Goal: Task Accomplishment & Management: Manage account settings

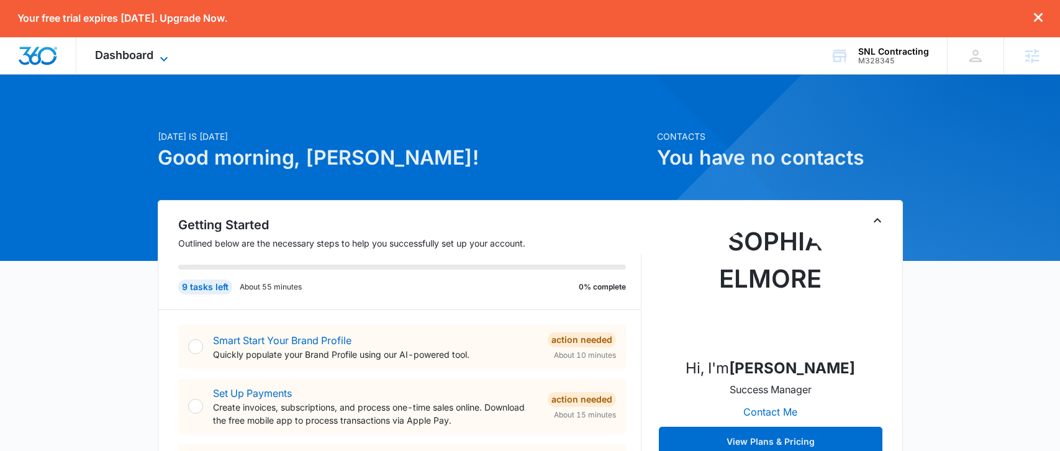
click at [133, 56] on span "Dashboard" at bounding box center [124, 54] width 58 height 13
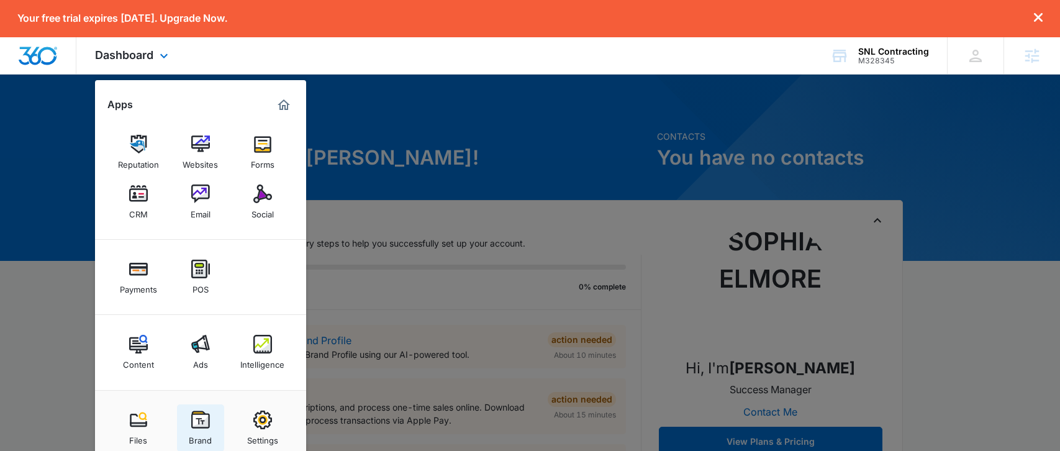
click at [188, 419] on link "Brand" at bounding box center [200, 427] width 47 height 47
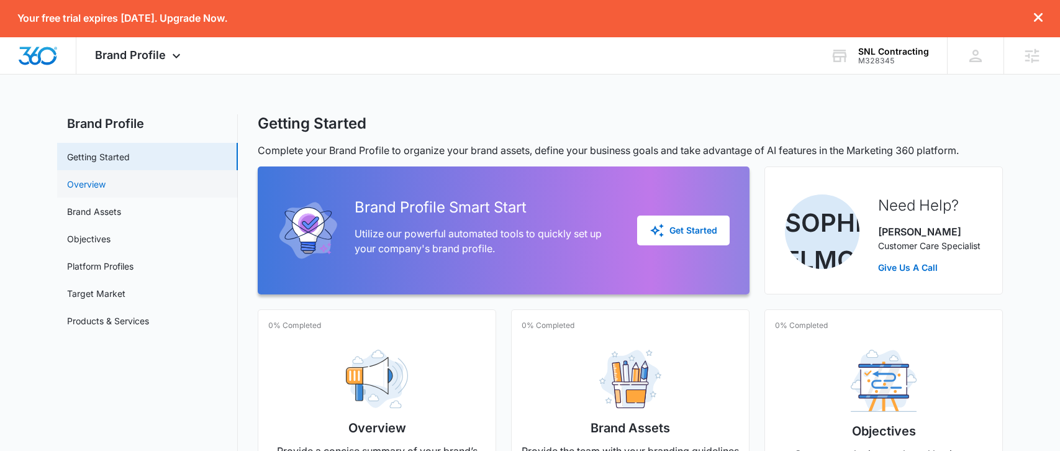
click at [106, 184] on link "Overview" at bounding box center [86, 184] width 38 height 13
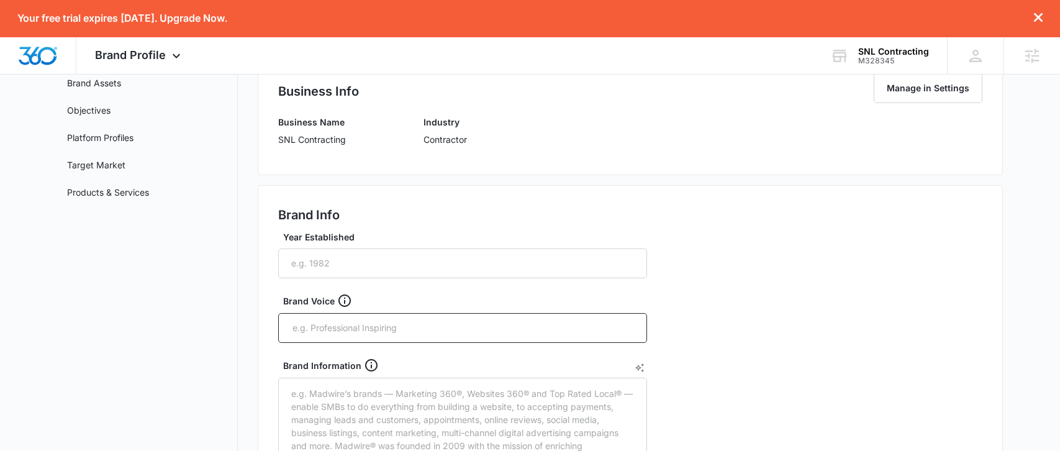
scroll to position [131, 0]
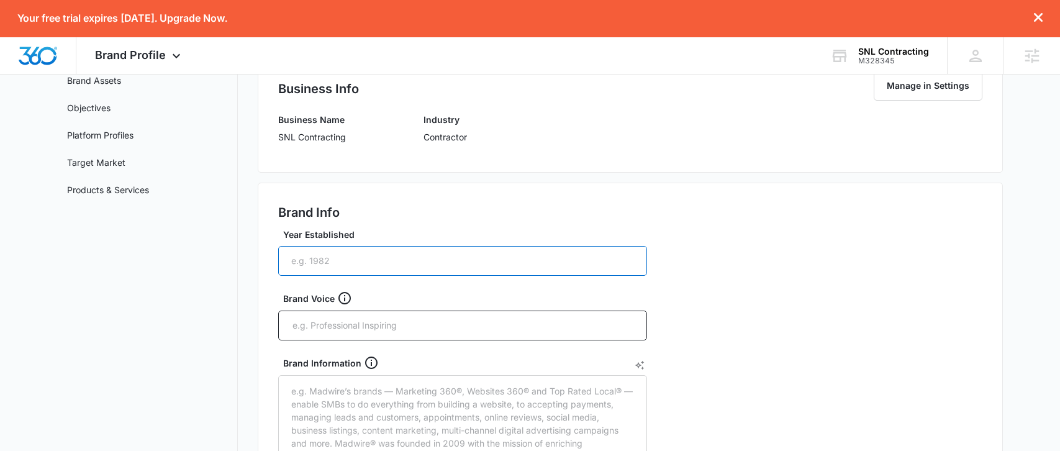
click at [364, 260] on input "Year Established" at bounding box center [462, 261] width 369 height 30
type input "2025"
click at [367, 338] on div at bounding box center [462, 325] width 369 height 30
click at [366, 325] on input "text" at bounding box center [463, 325] width 345 height 19
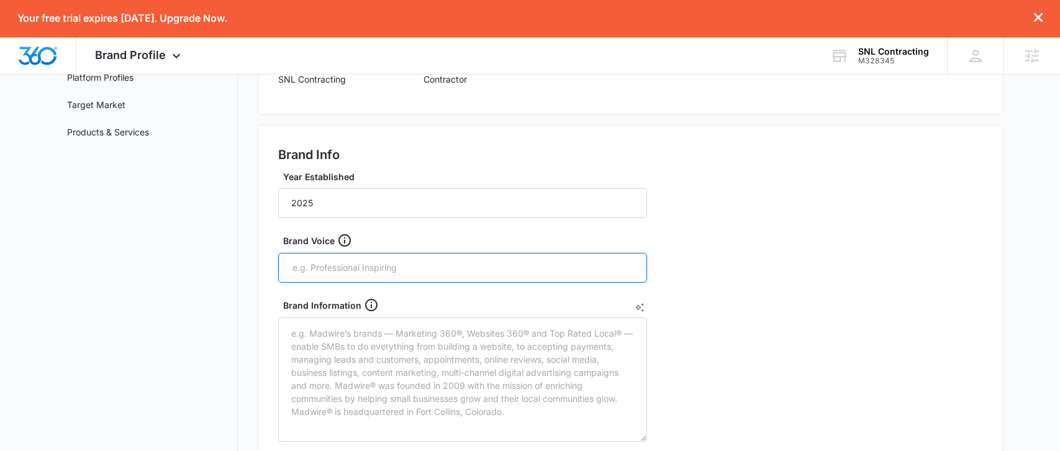
scroll to position [204, 0]
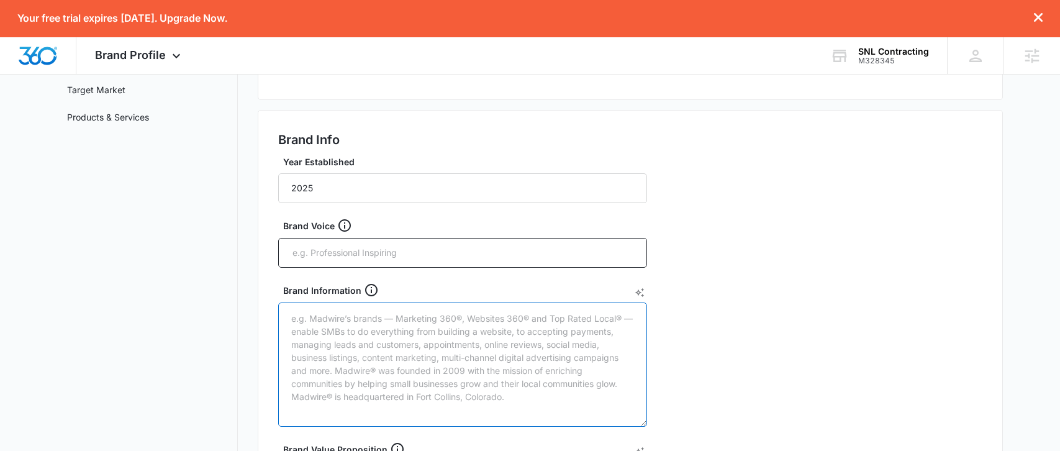
click at [368, 327] on textarea "Brand Information" at bounding box center [462, 364] width 369 height 124
paste textarea "TN Licensed GC: Up to $1M projects. Focus: Roofing, Sheet Rock, Painting (Resid…"
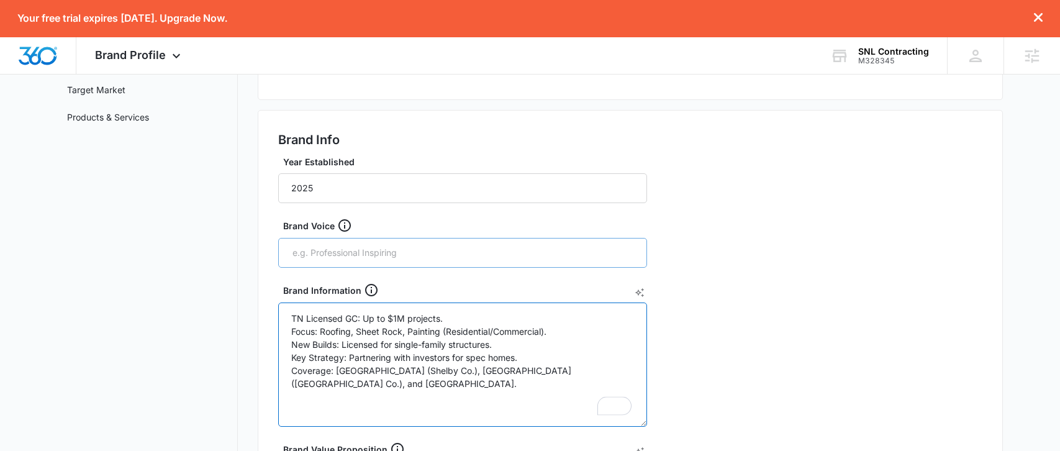
type textarea "TN Licensed GC: Up to $1M projects. Focus: Roofing, Sheet Rock, Painting (Resid…"
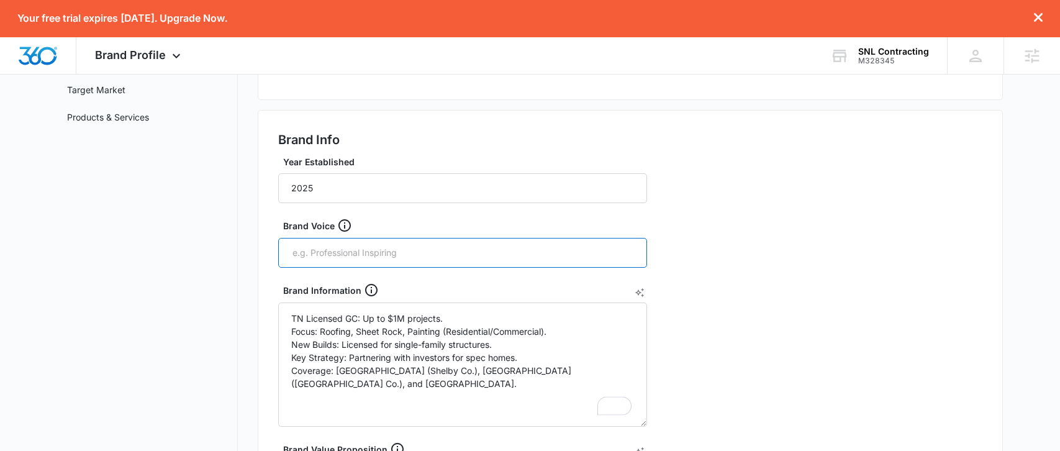
click at [455, 258] on input "text" at bounding box center [463, 252] width 345 height 19
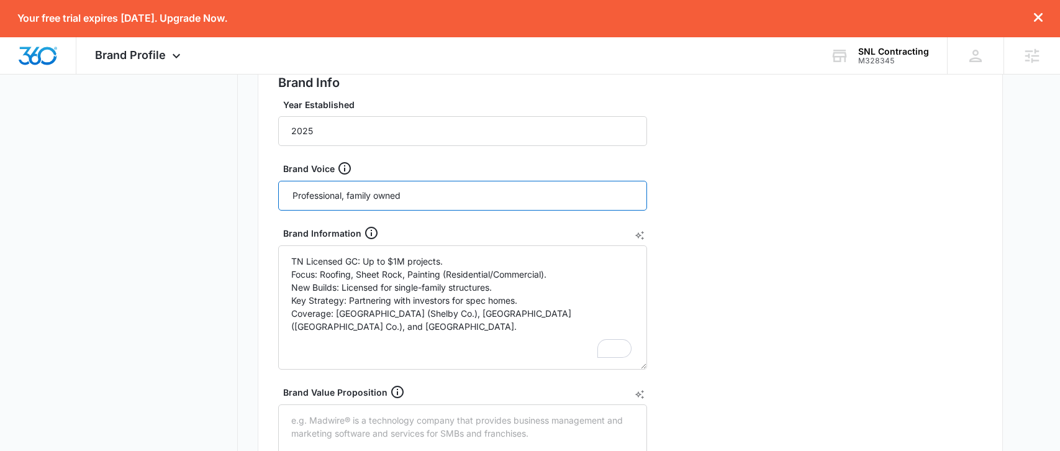
scroll to position [338, 0]
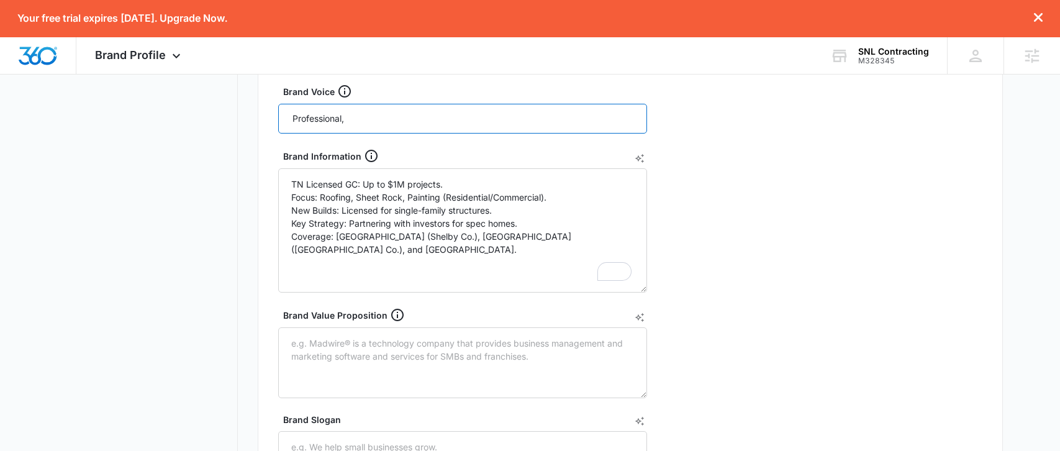
type input "Professional,"
type input "reliable"
type input "trustworthy"
type input "precise"
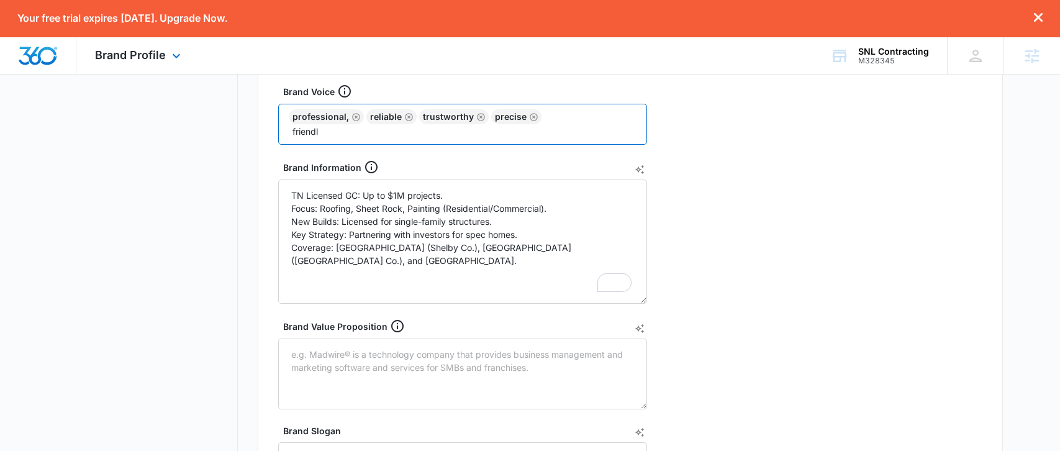
type input "friendly"
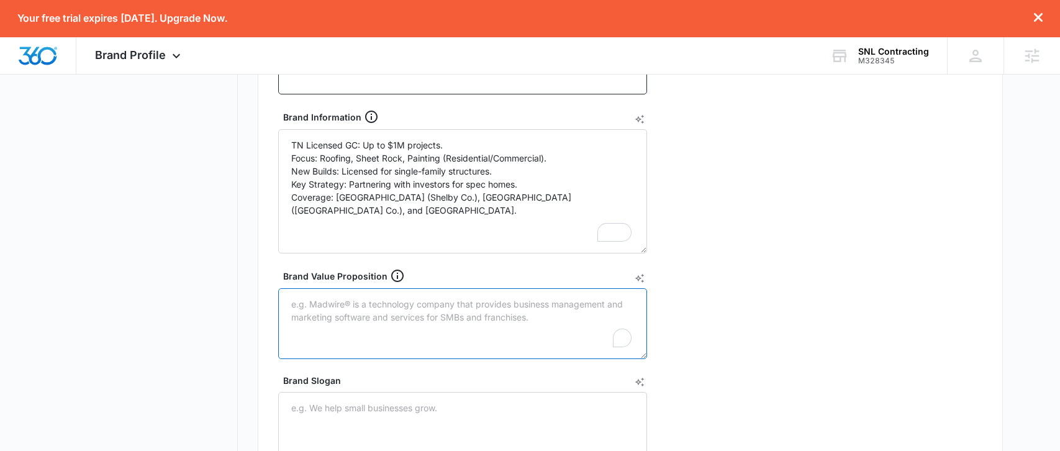
click at [525, 299] on textarea "Brand Value Proposition" at bounding box center [462, 323] width 369 height 71
paste textarea "We are your trusted, local [US_STATE] contractors, committed to building high-q…"
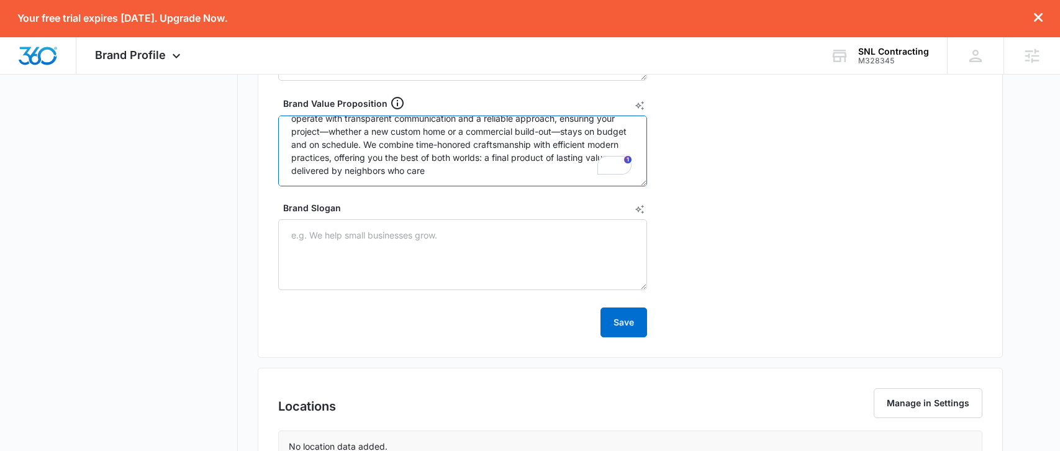
scroll to position [561, 0]
type textarea "We are your trusted, local [US_STATE] contractors, committed to building high-q…"
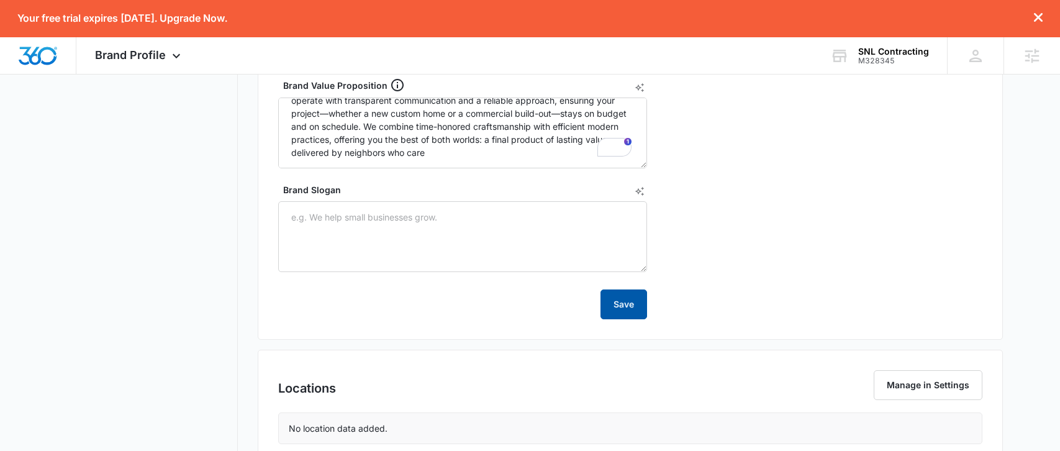
click at [627, 309] on button "Save" at bounding box center [623, 304] width 47 height 30
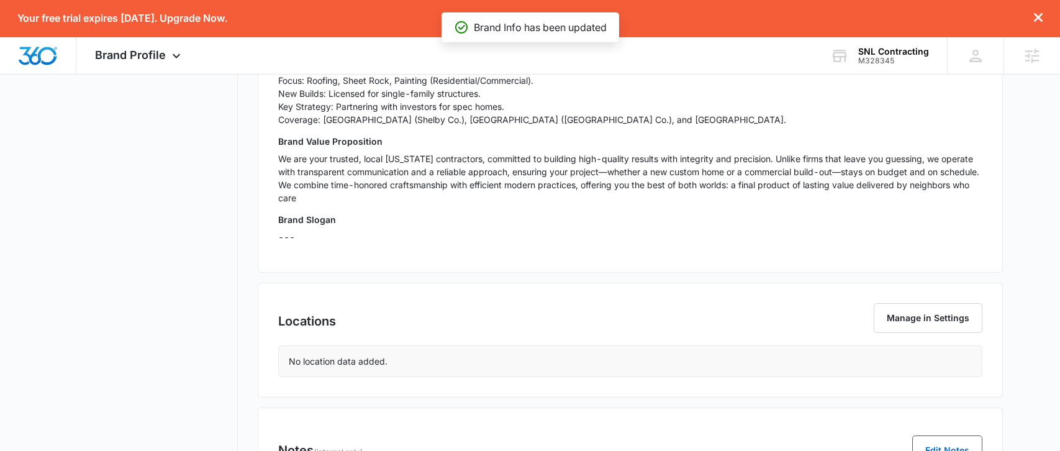
scroll to position [0, 0]
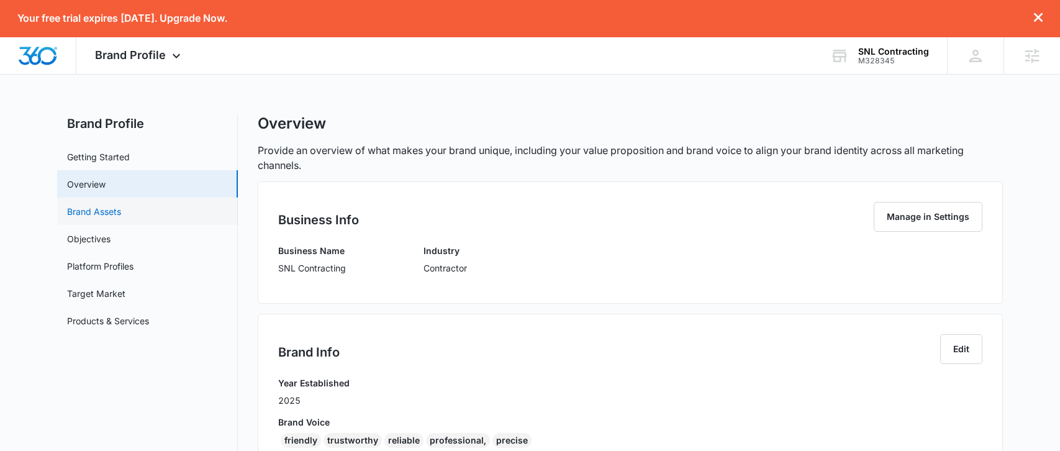
click at [121, 213] on link "Brand Assets" at bounding box center [94, 211] width 54 height 13
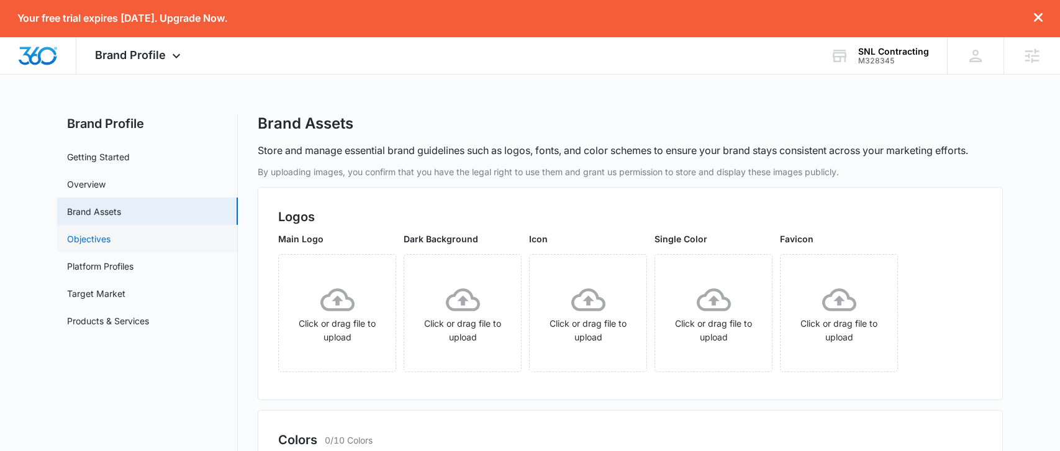
click at [111, 235] on link "Objectives" at bounding box center [88, 238] width 43 height 13
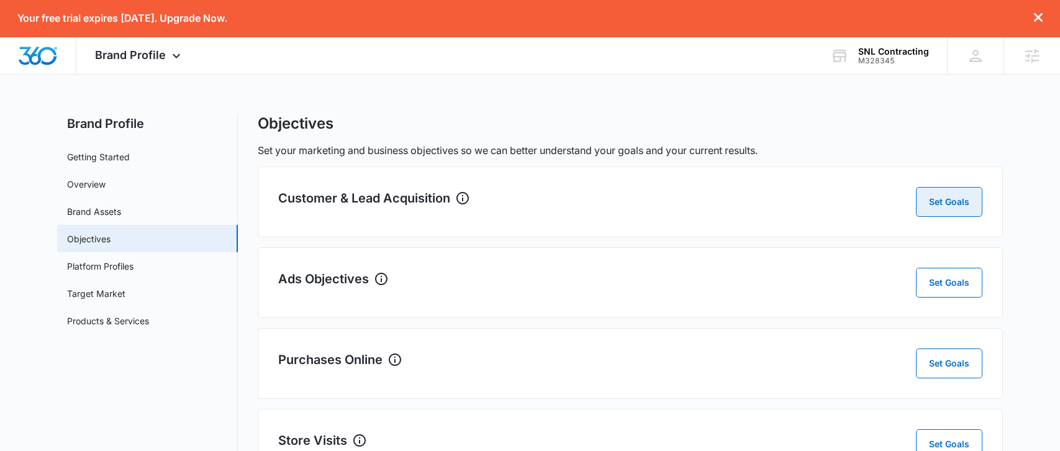
click at [925, 208] on button "Set Goals" at bounding box center [949, 202] width 66 height 30
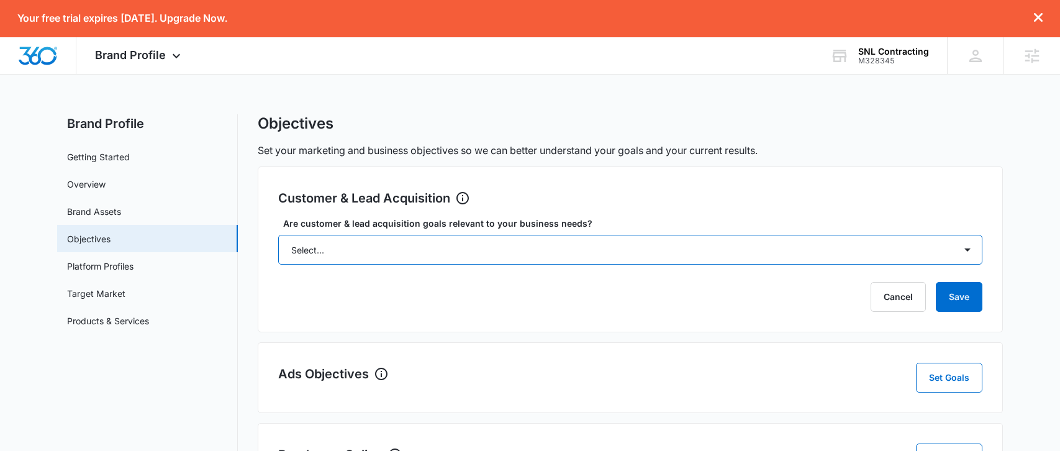
click at [538, 246] on select "Select... Yes No Yes, but don't currently have the data" at bounding box center [630, 250] width 704 height 30
select select "yes, but later"
click at [278, 235] on select "Select... Yes No Yes, but don't currently have the data" at bounding box center [630, 250] width 704 height 30
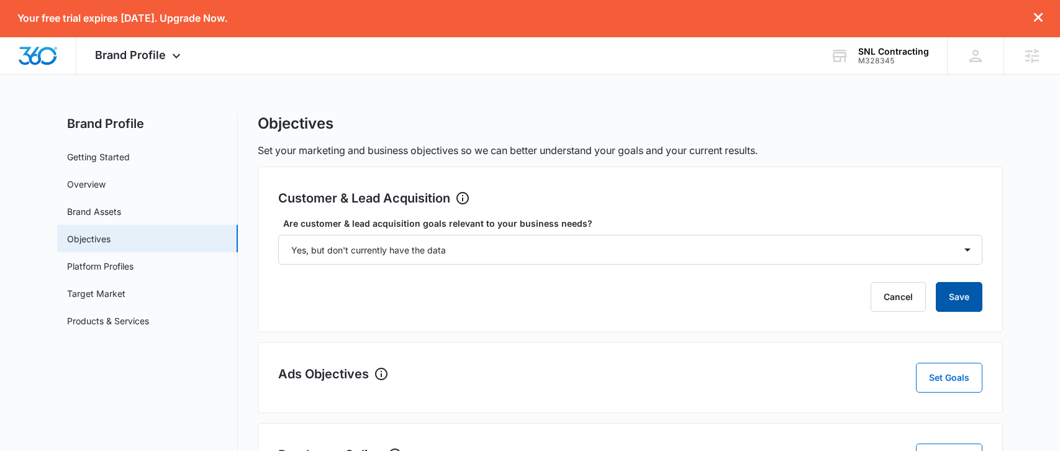
click at [958, 297] on button "Save" at bounding box center [959, 297] width 47 height 30
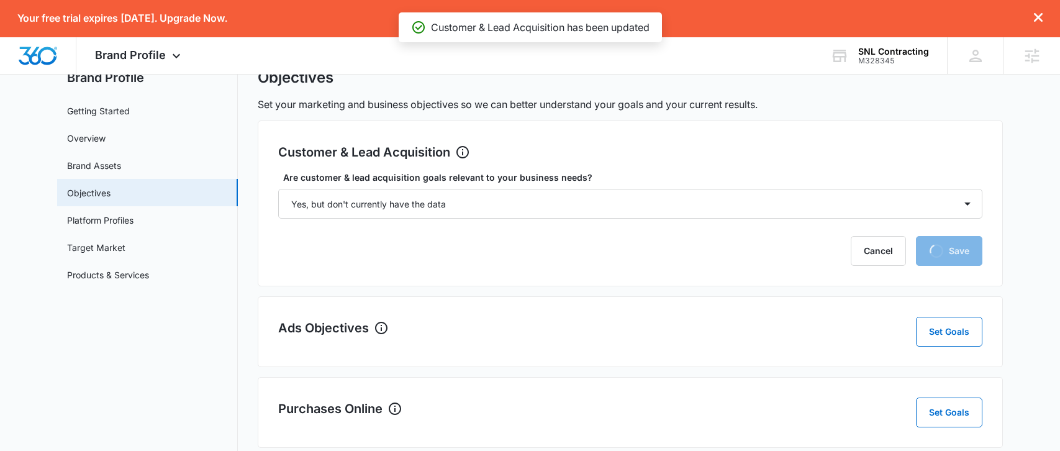
scroll to position [48, 0]
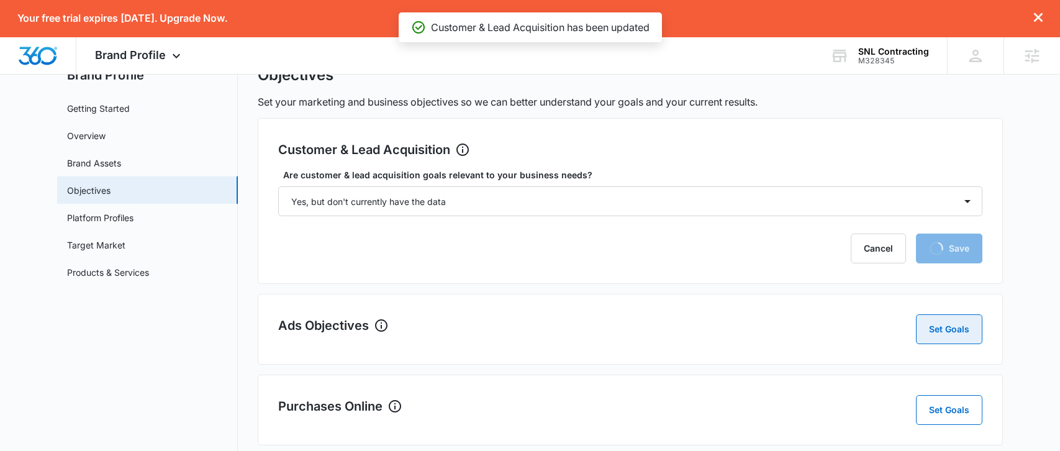
click at [959, 330] on div "Customer & Lead Acquisition Set Goals Are customer & lead acquisition goals rel…" at bounding box center [630, 410] width 745 height 584
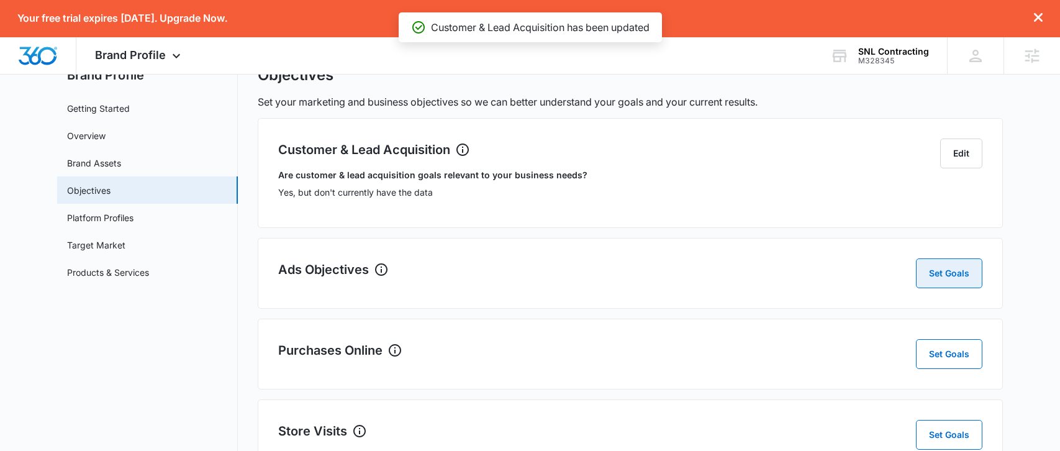
click at [932, 264] on button "Set Goals" at bounding box center [949, 273] width 66 height 30
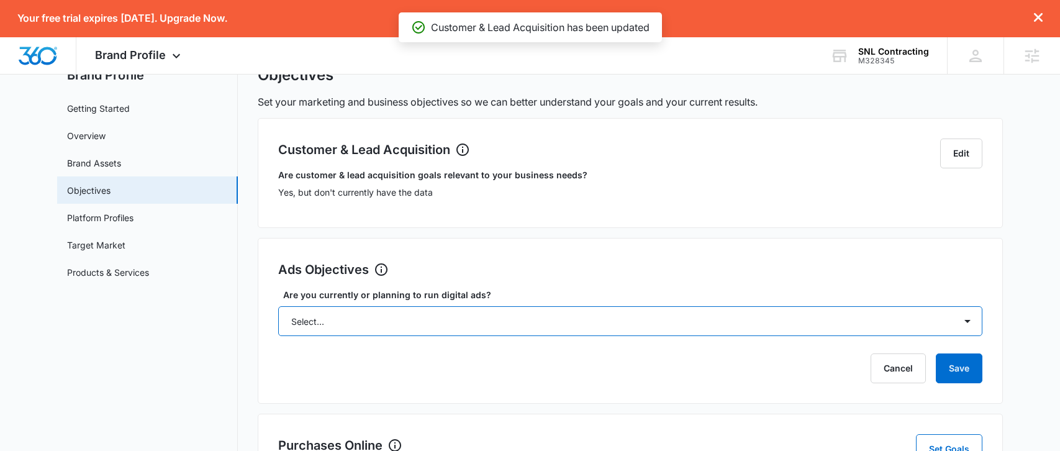
click at [624, 328] on select "Select... Yes No Yes, but don't currently have the data" at bounding box center [630, 321] width 704 height 30
select select "yes, but later"
click at [278, 306] on select "Select... Yes No Yes, but don't currently have the data" at bounding box center [630, 321] width 704 height 30
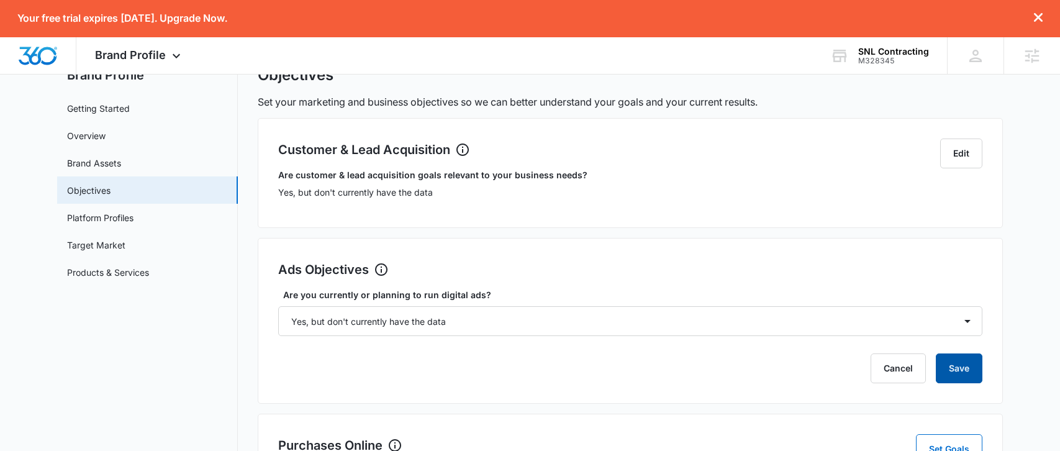
click at [959, 368] on button "Save" at bounding box center [959, 368] width 47 height 30
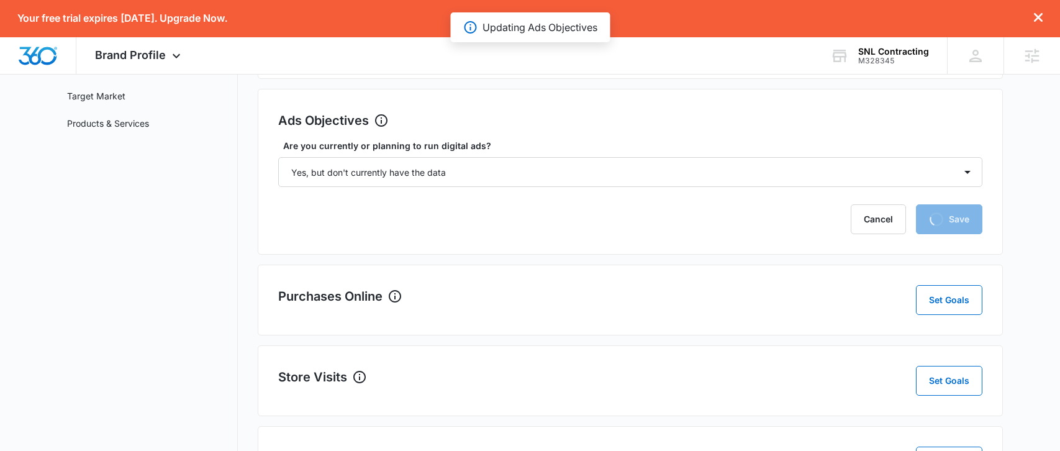
scroll to position [199, 0]
click at [959, 297] on button "Set Goals" at bounding box center [949, 299] width 66 height 30
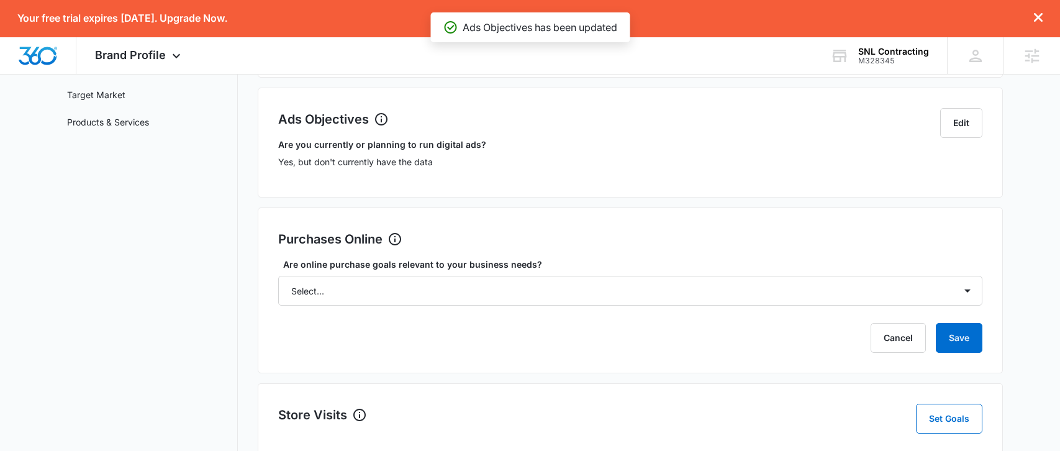
click at [828, 274] on div "Are online purchase goals relevant to your business needs? Select... Yes No Yes…" at bounding box center [630, 282] width 704 height 48
click at [828, 287] on select "Select... Yes No Yes, but don't currently have the data" at bounding box center [630, 291] width 704 height 30
select select "no"
click at [278, 276] on select "Select... Yes No Yes, but don't currently have the data" at bounding box center [630, 291] width 704 height 30
click at [969, 336] on button "Save" at bounding box center [959, 338] width 47 height 30
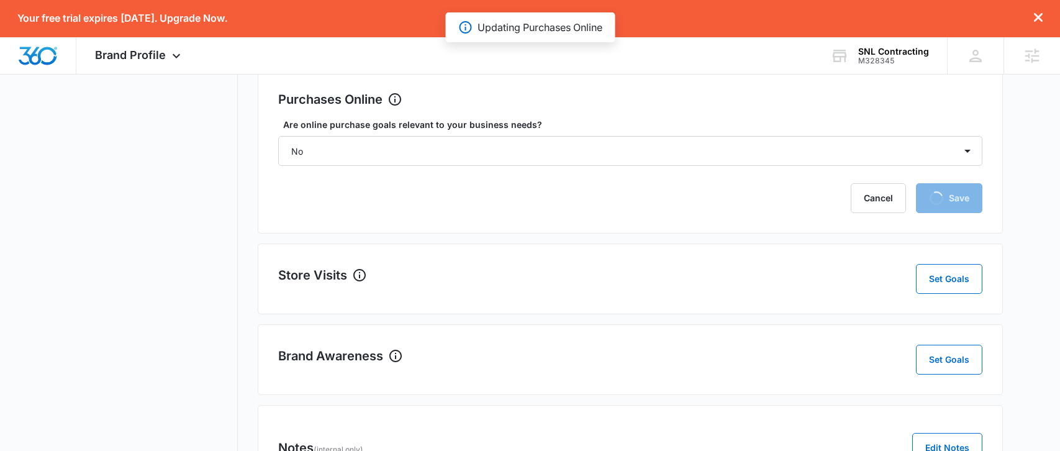
scroll to position [340, 0]
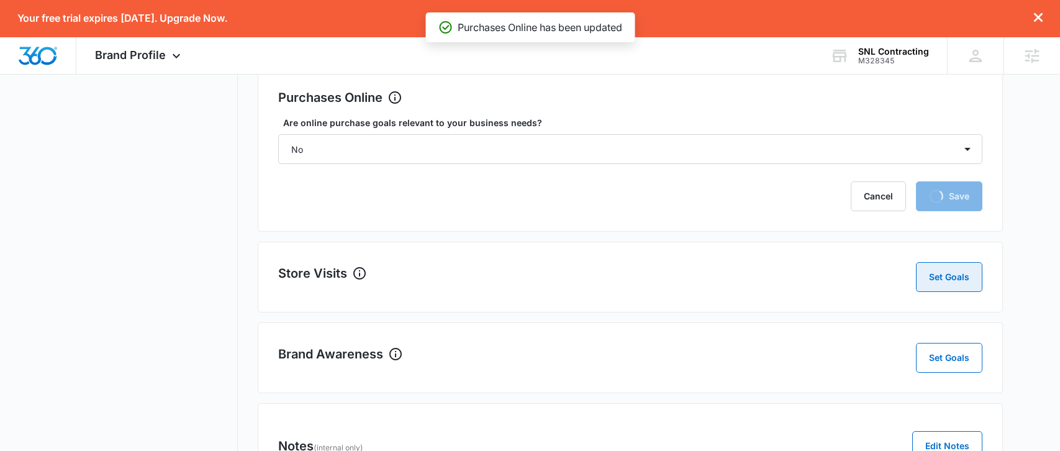
click at [942, 286] on button "Set Goals" at bounding box center [949, 277] width 66 height 30
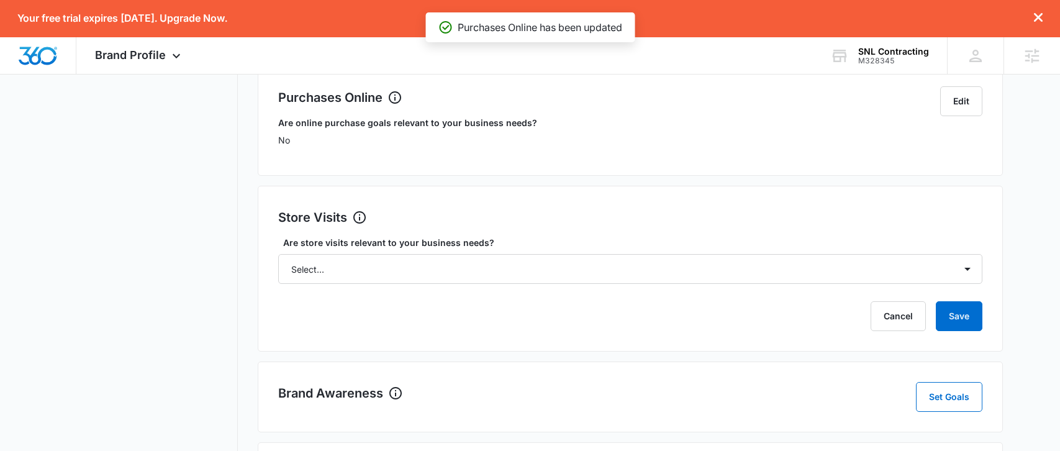
click at [849, 330] on div "Cancel Save" at bounding box center [630, 316] width 704 height 30
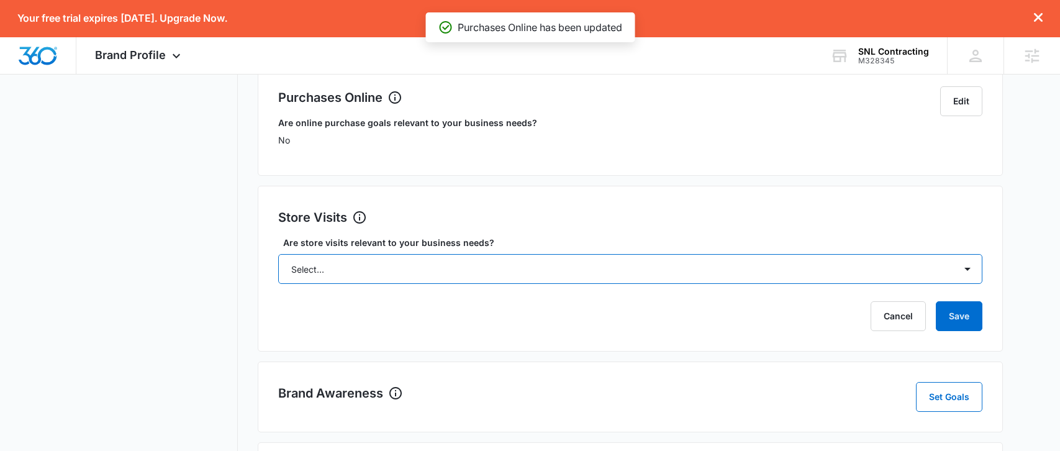
click at [782, 269] on select "Select... Yes No Yes, but don't currently have the data" at bounding box center [630, 269] width 704 height 30
select select "no"
click at [278, 254] on select "Select... Yes No Yes, but don't currently have the data" at bounding box center [630, 269] width 704 height 30
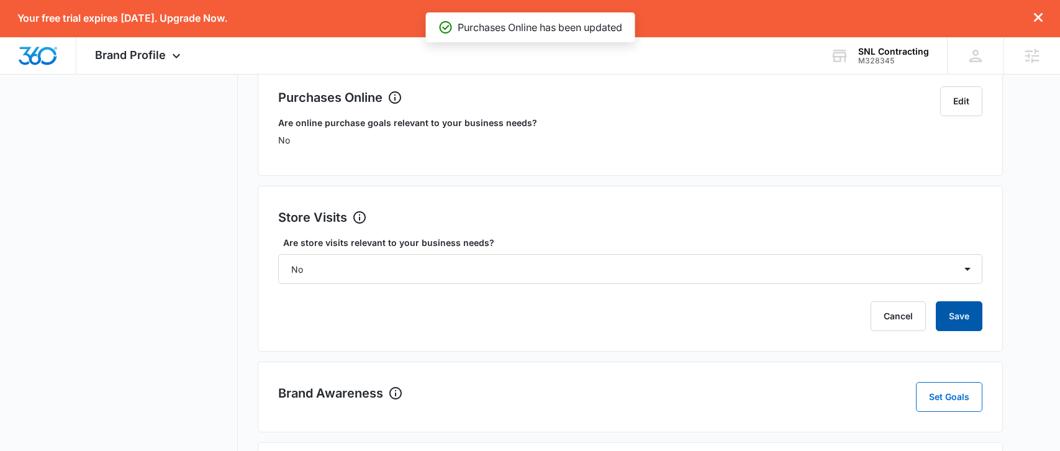
click at [937, 311] on button "Save" at bounding box center [959, 316] width 47 height 30
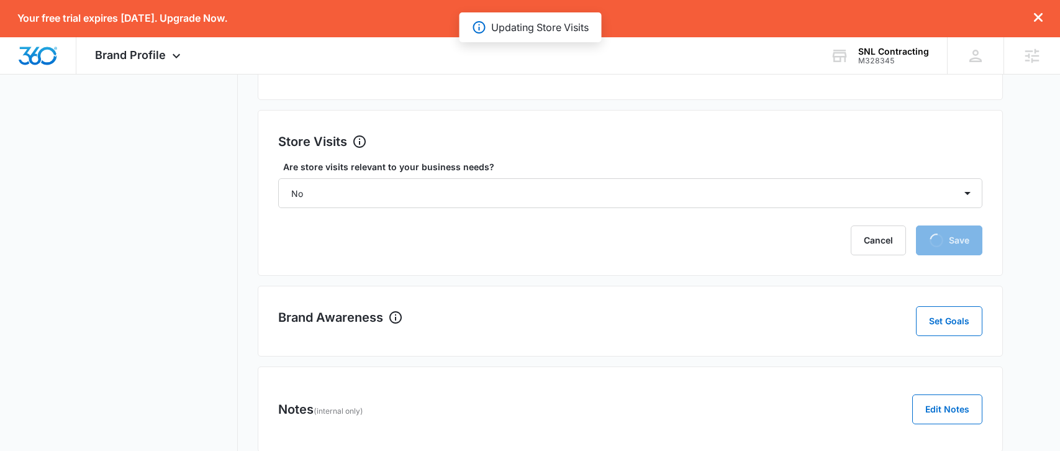
scroll to position [420, 0]
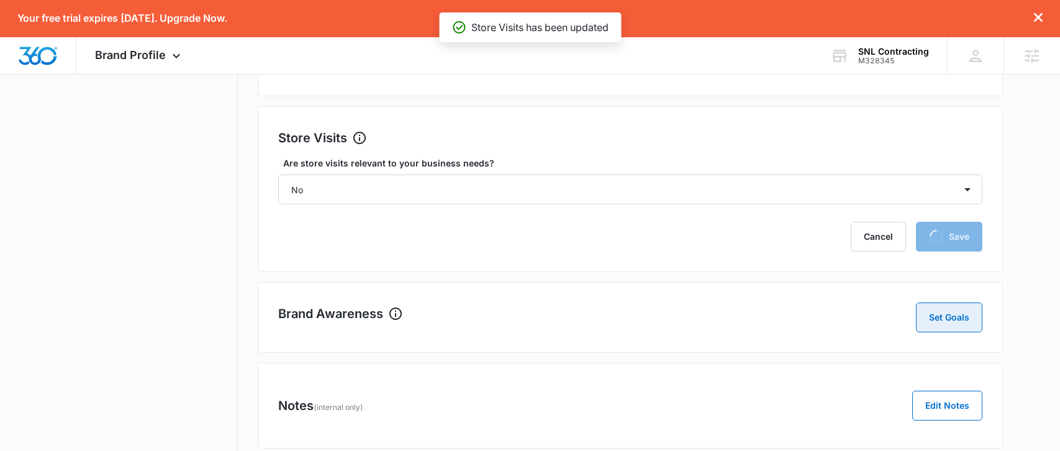
click at [945, 324] on button "Set Goals" at bounding box center [949, 317] width 66 height 30
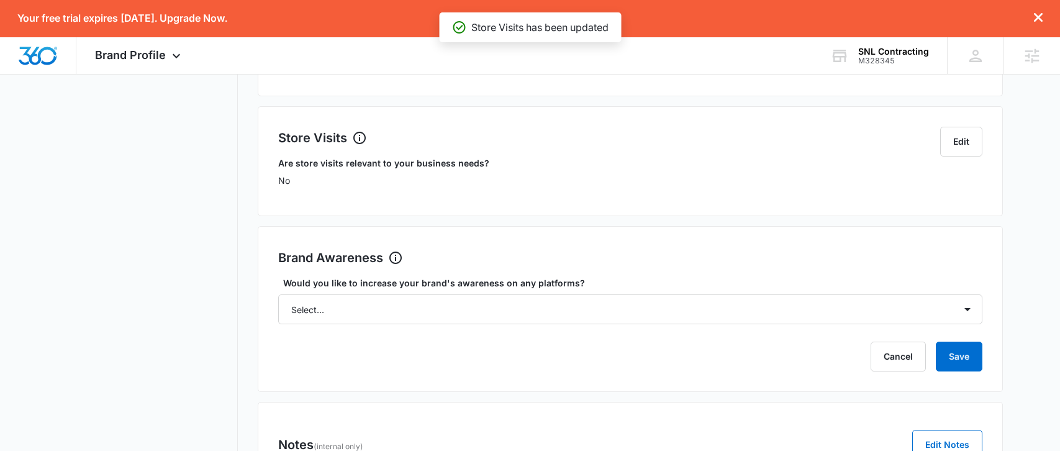
click at [833, 351] on div "Cancel Save" at bounding box center [630, 356] width 704 height 30
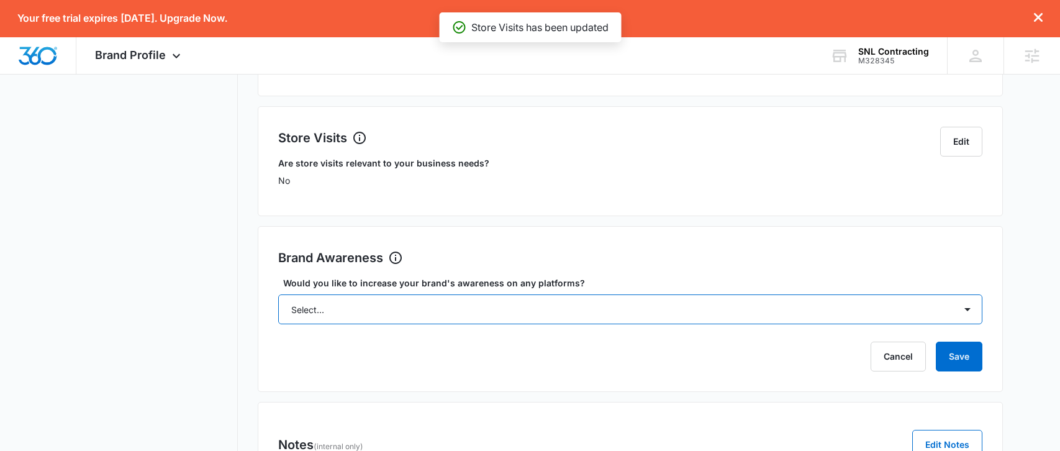
click at [795, 322] on select "Select... Yes No" at bounding box center [630, 309] width 704 height 30
select select "yes"
click at [278, 294] on select "Select... Yes No" at bounding box center [630, 309] width 704 height 30
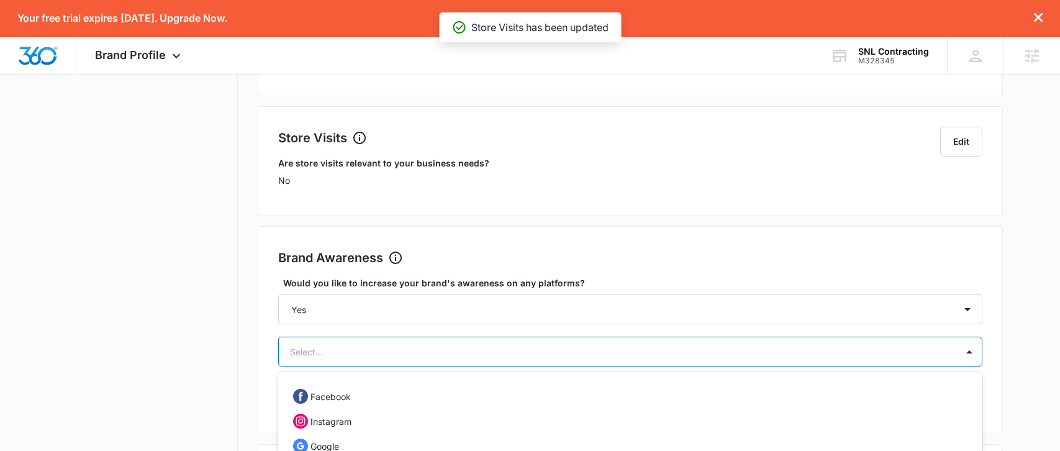
scroll to position [535, 0]
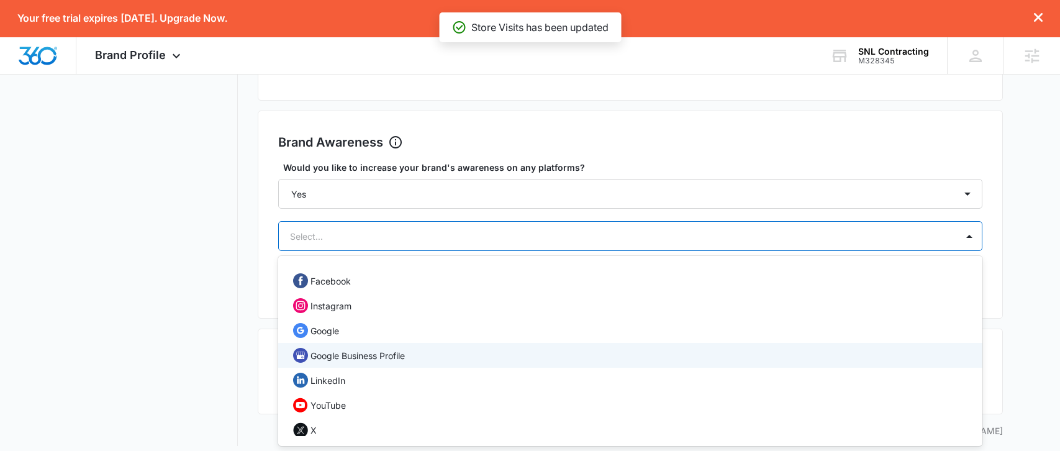
click at [775, 251] on div "Google Business Profile, 4 of 12. 12 results available. Use Up and Down to choo…" at bounding box center [630, 236] width 704 height 30
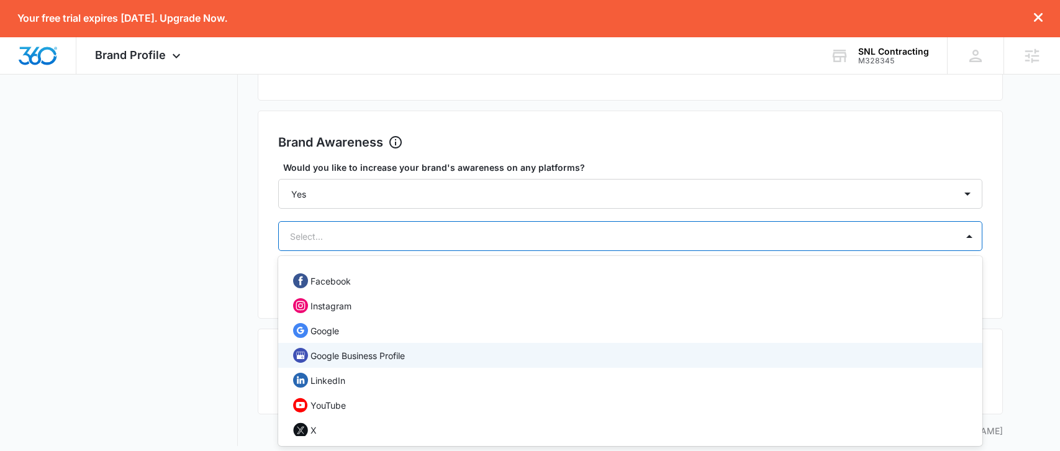
click at [724, 348] on div "Google Business Profile" at bounding box center [629, 355] width 672 height 15
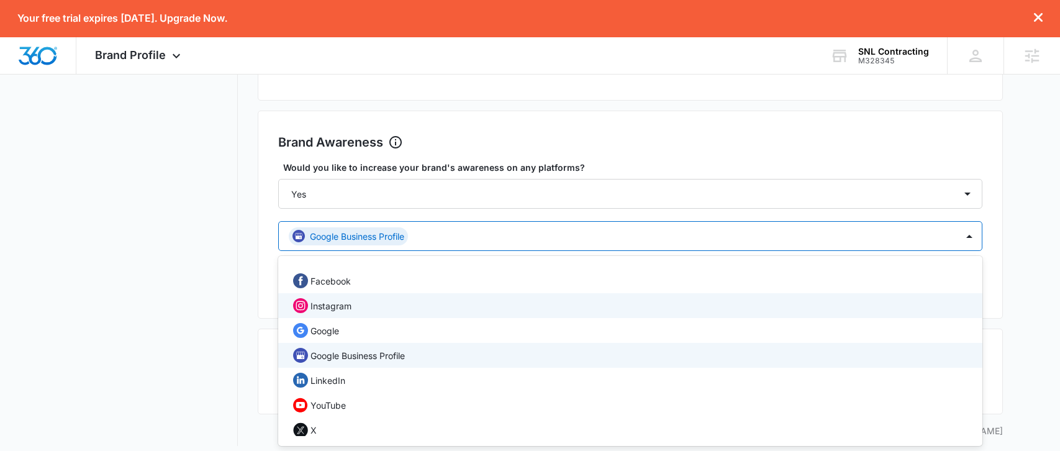
click at [698, 305] on div "Instagram" at bounding box center [629, 305] width 672 height 15
click at [692, 290] on div "Facebook" at bounding box center [630, 280] width 704 height 25
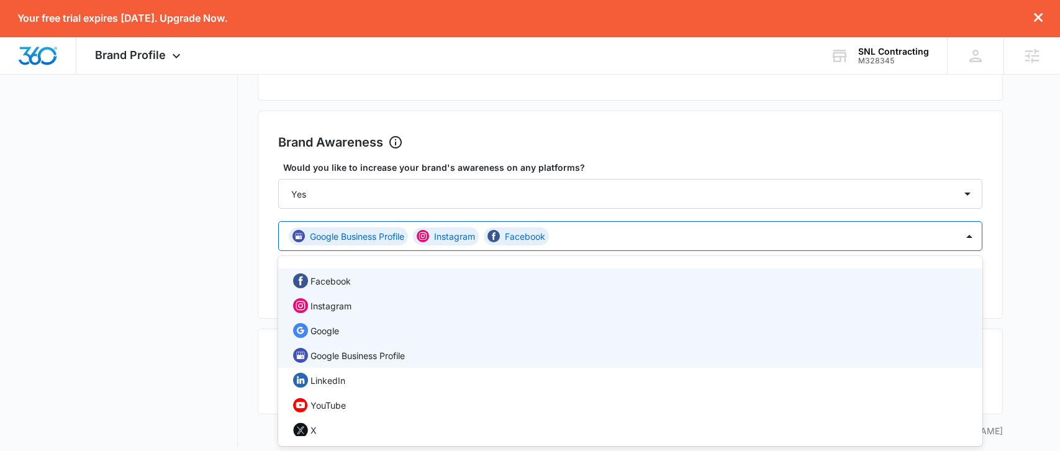
click at [698, 332] on div "Google" at bounding box center [629, 330] width 672 height 15
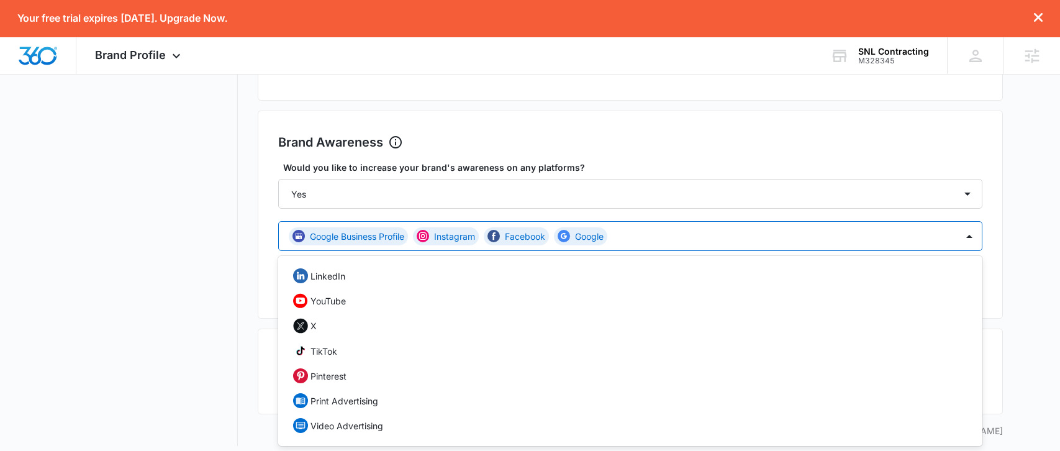
scroll to position [103, 0]
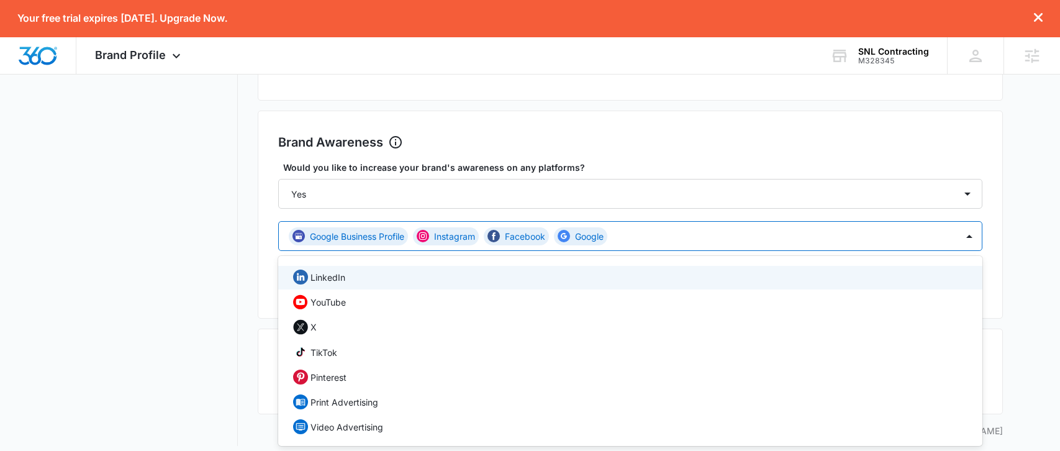
click at [834, 212] on div "Would you like to increase your brand's awareness on any platforms? Select... Y…" at bounding box center [630, 206] width 704 height 90
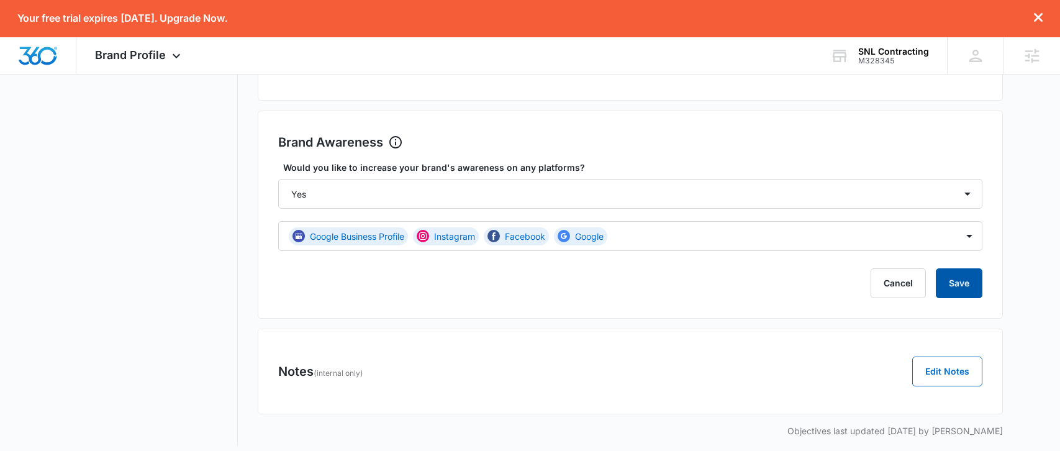
click at [957, 280] on button "Save" at bounding box center [959, 283] width 47 height 30
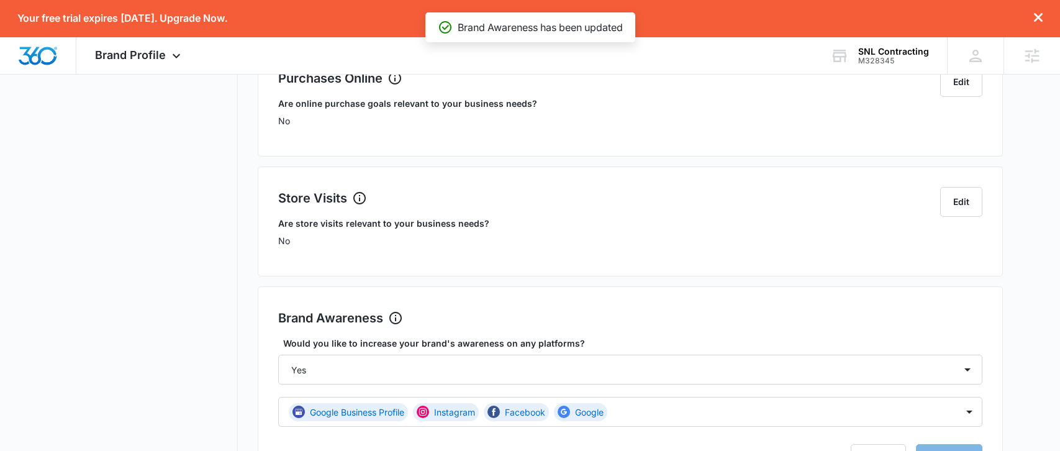
scroll to position [0, 0]
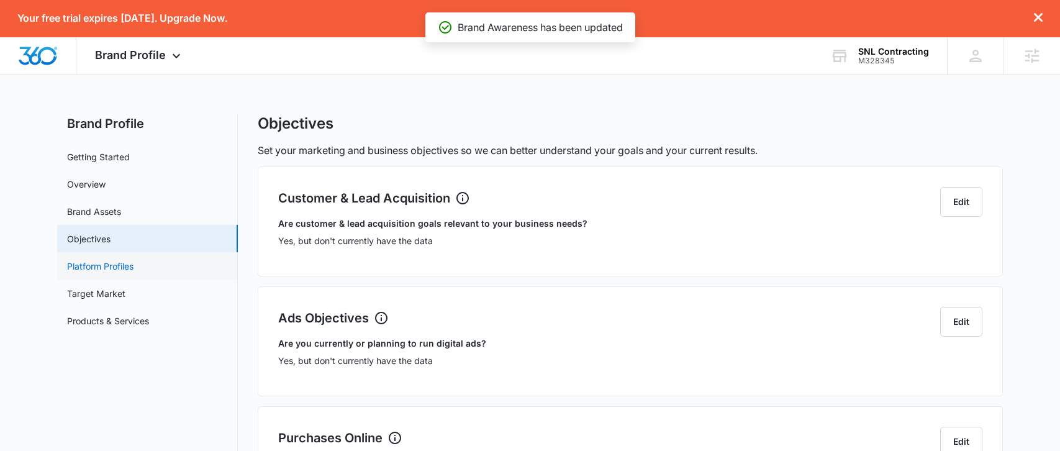
click at [122, 273] on link "Platform Profiles" at bounding box center [100, 266] width 66 height 13
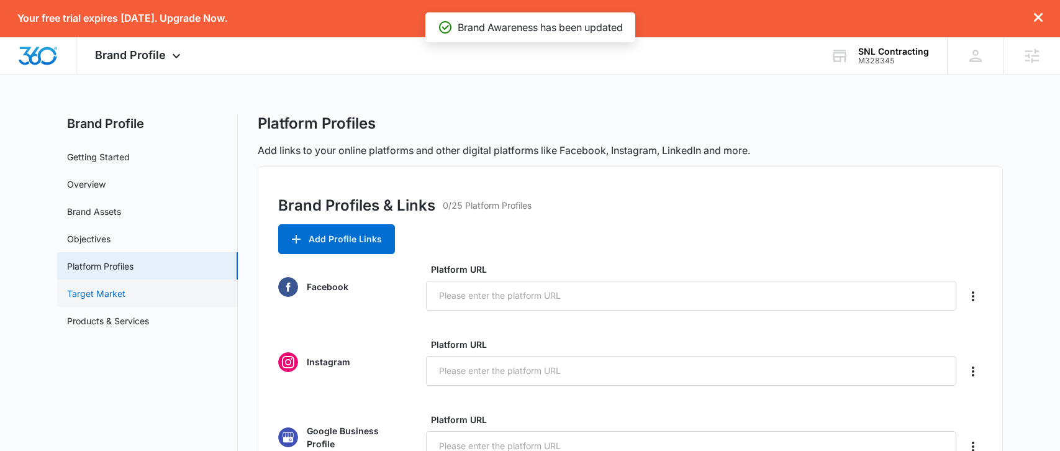
click at [125, 290] on link "Target Market" at bounding box center [96, 293] width 58 height 13
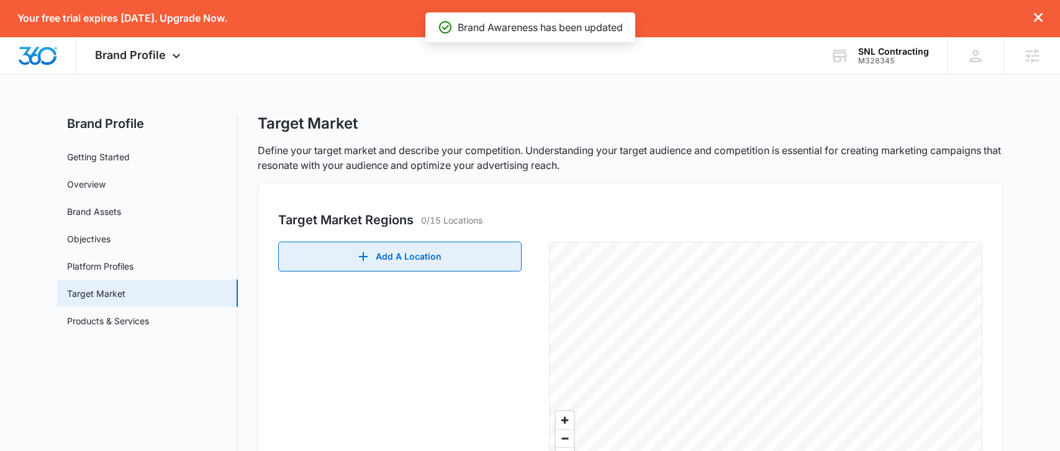
click at [414, 256] on button "Add A Location" at bounding box center [399, 257] width 243 height 30
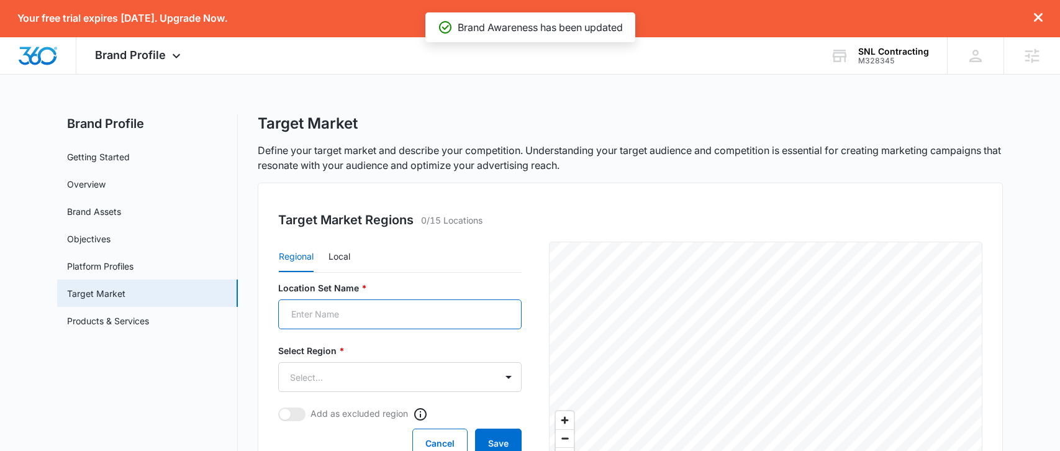
click at [373, 305] on input "Location Set Name *" at bounding box center [399, 314] width 243 height 30
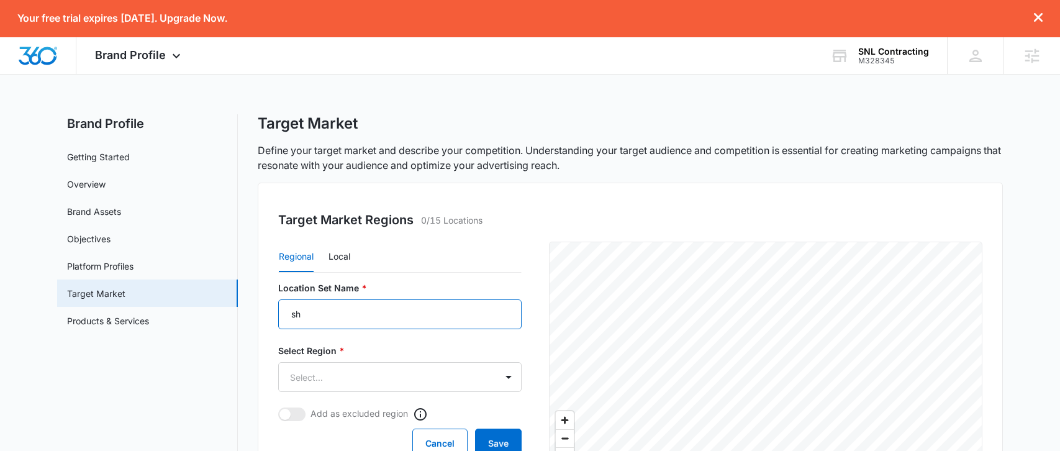
type input "s"
click at [298, 309] on input "[PERSON_NAME]" at bounding box center [399, 314] width 243 height 30
click at [338, 316] on input "[PERSON_NAME]" at bounding box center [399, 314] width 243 height 30
type input "[GEOGRAPHIC_DATA]"
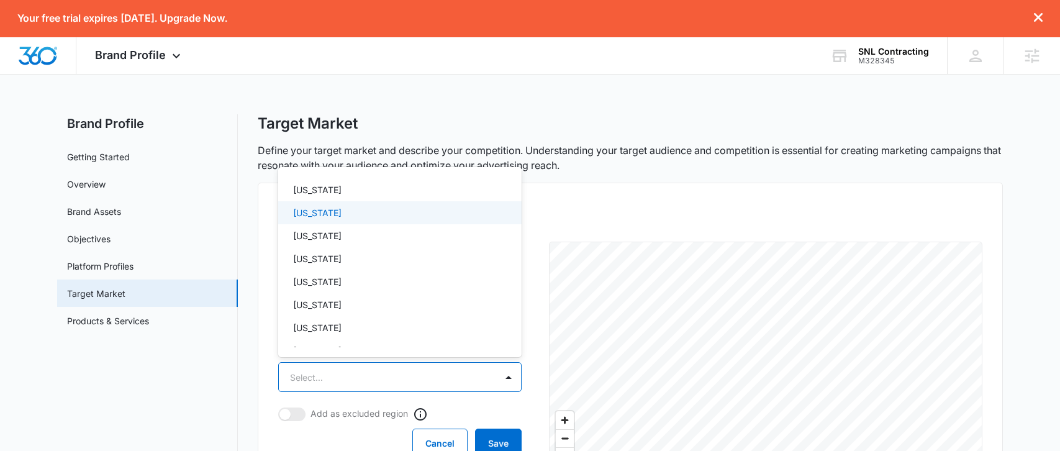
scroll to position [246, 0]
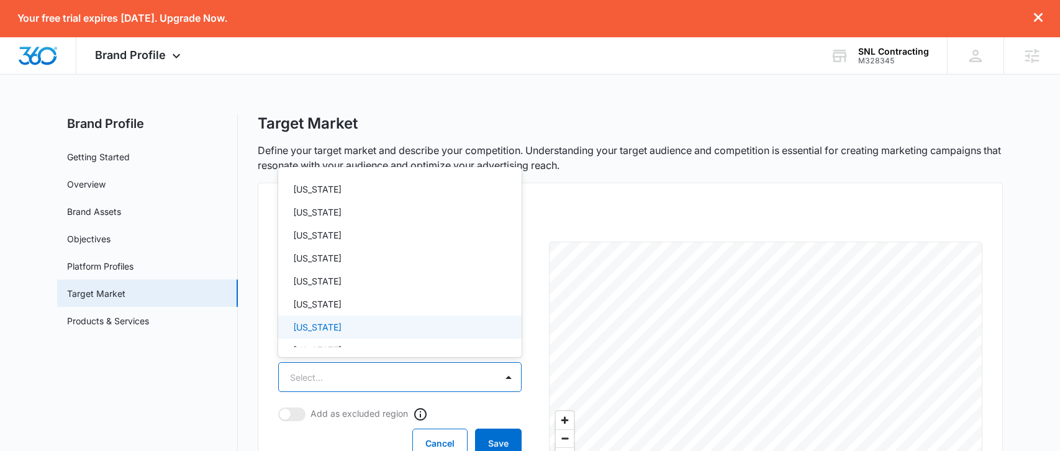
click at [260, 329] on div at bounding box center [530, 225] width 1060 height 451
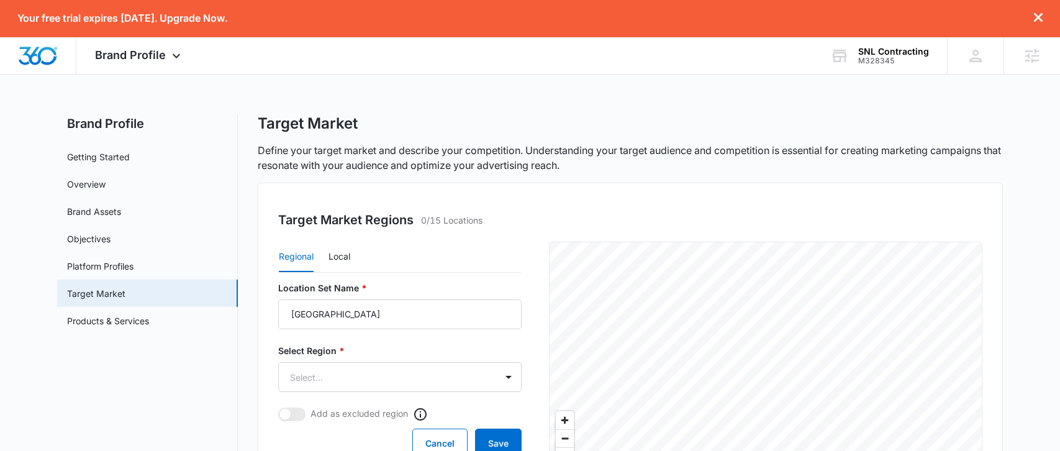
click at [353, 252] on div "Regional Local" at bounding box center [399, 257] width 243 height 31
click at [342, 253] on button "Local" at bounding box center [339, 257] width 22 height 30
click at [337, 315] on input "Location Set Name *" at bounding box center [399, 314] width 243 height 30
type input "[GEOGRAPHIC_DATA]"
click at [327, 389] on input "Postal Code or City, State *" at bounding box center [345, 377] width 134 height 30
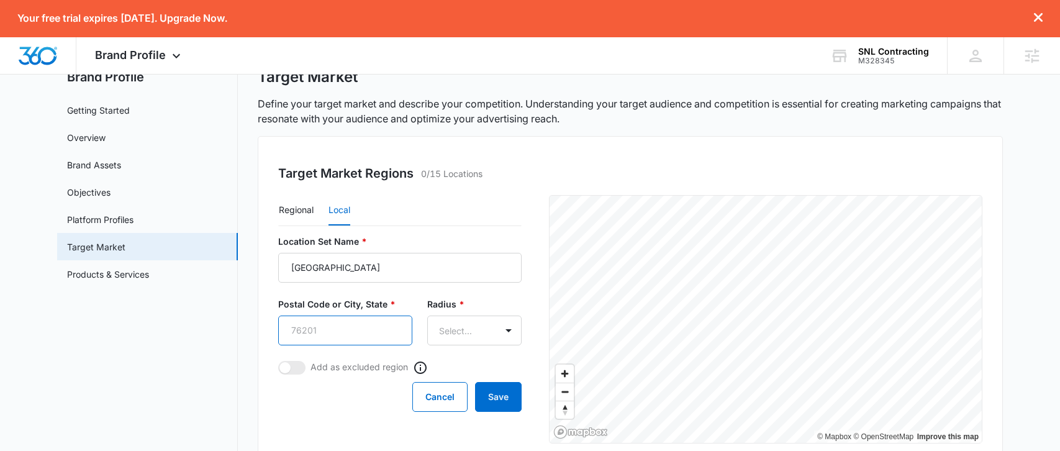
scroll to position [48, 0]
paste input "38101"
type input "38101"
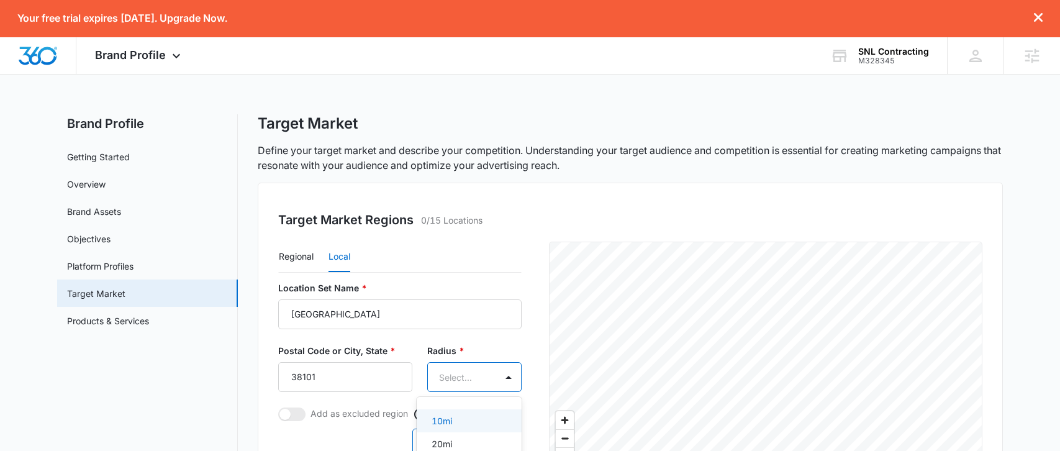
scroll to position [0, 0]
click at [488, 327] on body "Your free trial expires [DATE]. Upgrade Now. Brand Profile Apps Reputation Webs…" at bounding box center [530, 225] width 1060 height 451
click at [459, 441] on div "50mi" at bounding box center [467, 443] width 73 height 13
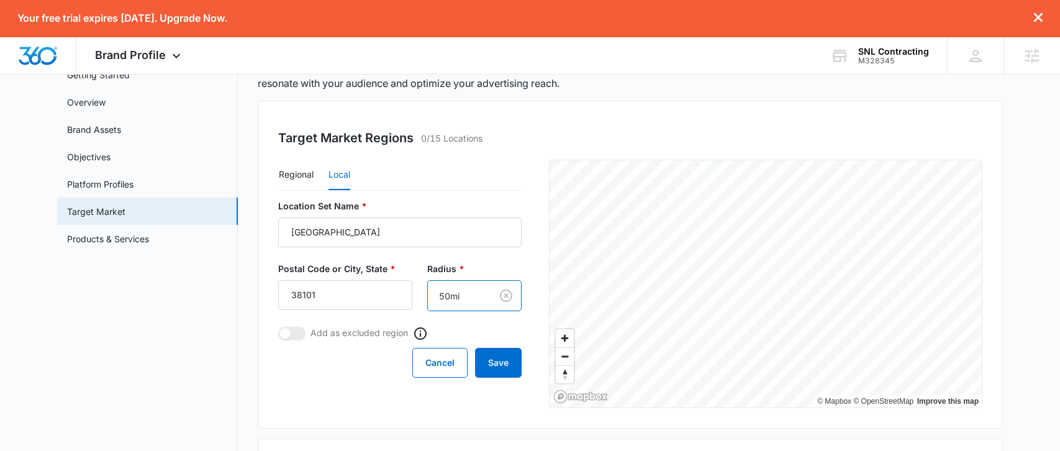
scroll to position [87, 0]
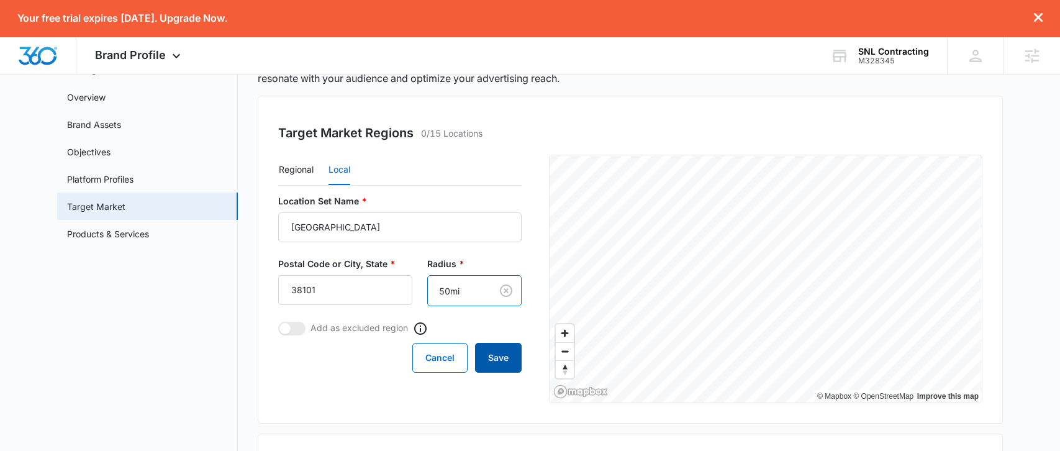
click at [492, 361] on button "Save" at bounding box center [498, 358] width 47 height 30
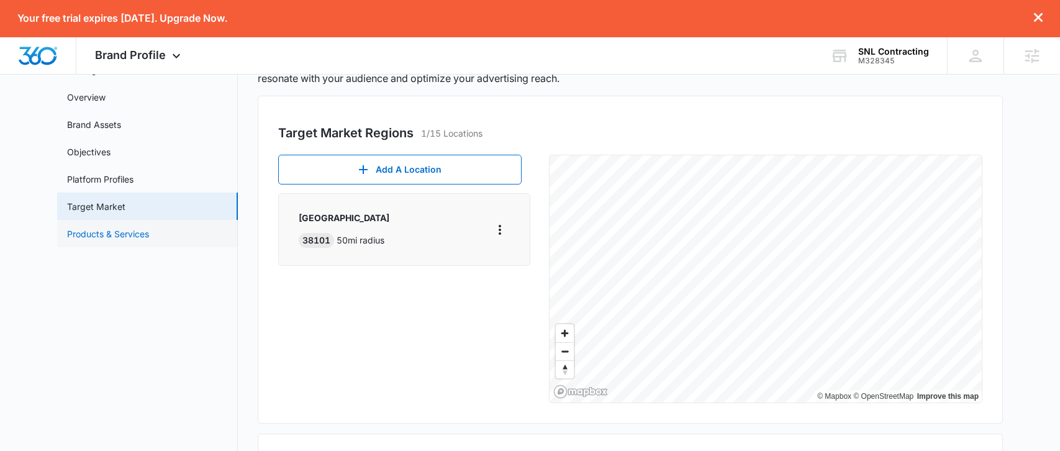
click at [149, 236] on link "Products & Services" at bounding box center [108, 233] width 82 height 13
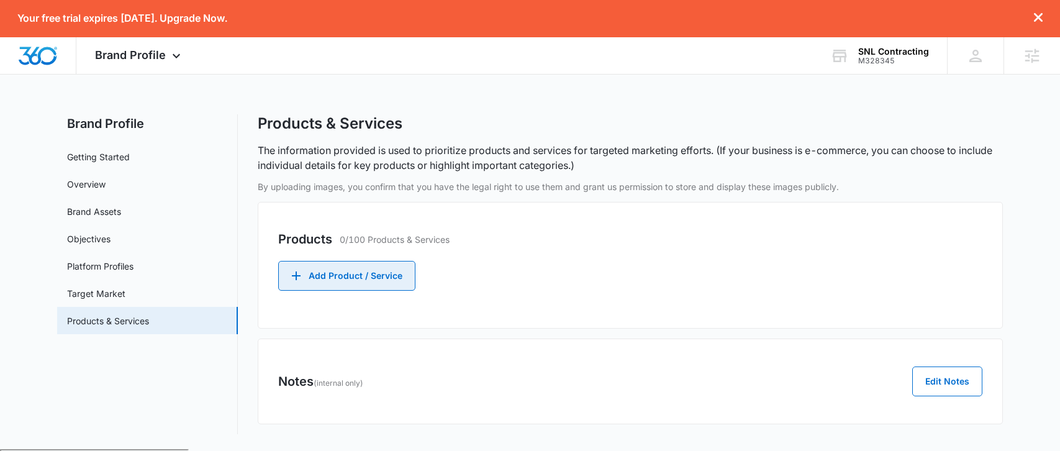
click at [359, 279] on button "Add Product / Service" at bounding box center [346, 276] width 137 height 30
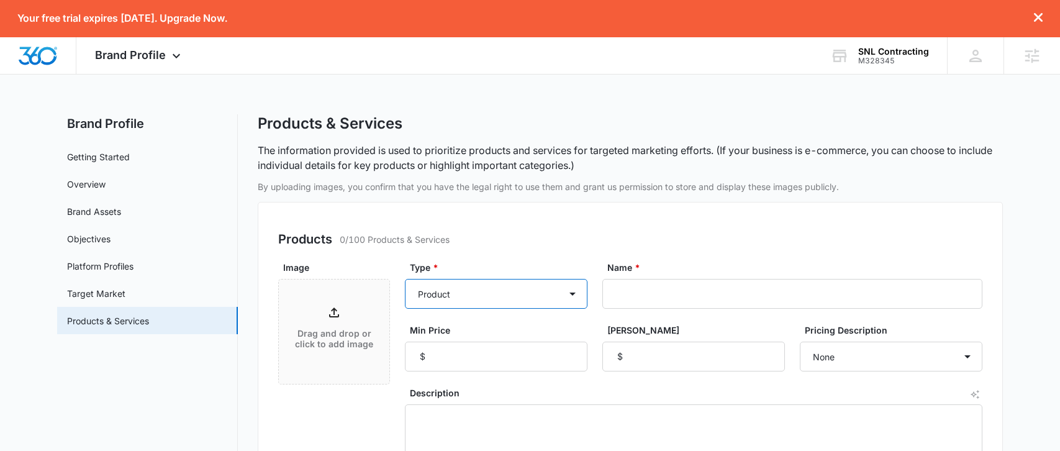
click at [463, 293] on select "Product Product category Service Service category" at bounding box center [496, 294] width 183 height 30
select select "service"
click at [405, 279] on select "Product Product category Service Service category" at bounding box center [496, 294] width 183 height 30
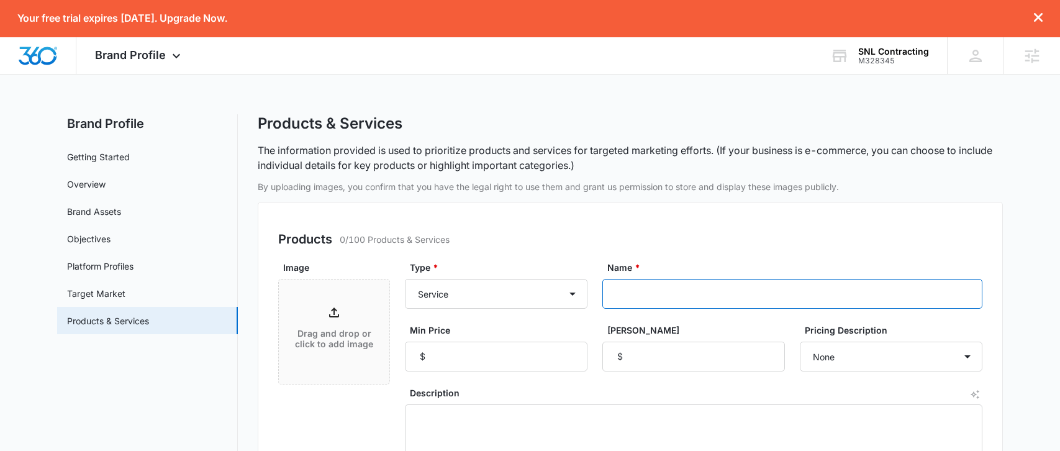
click at [618, 299] on input "Name *" at bounding box center [792, 294] width 380 height 30
type input "Painting"
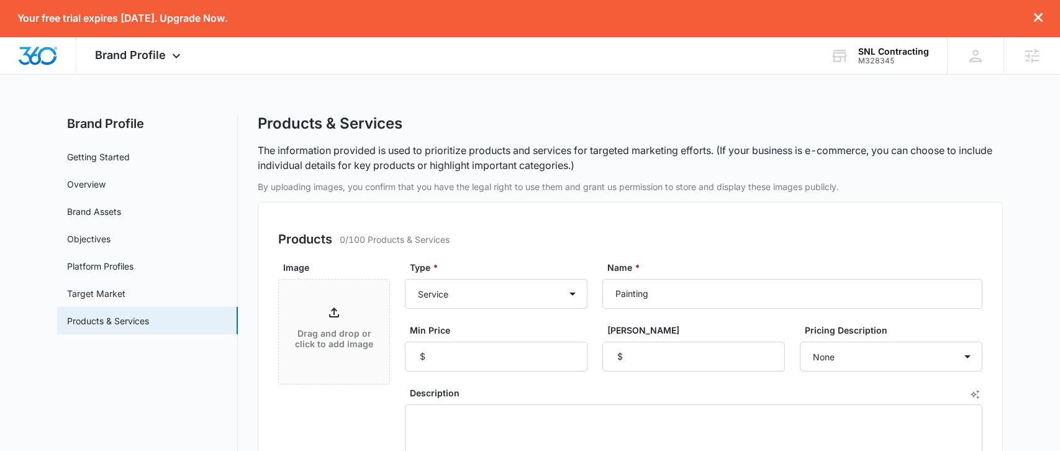
click at [762, 259] on div "Products 0/100 Products & Services Image Drag and drop or click to add image Ty…" at bounding box center [630, 372] width 745 height 340
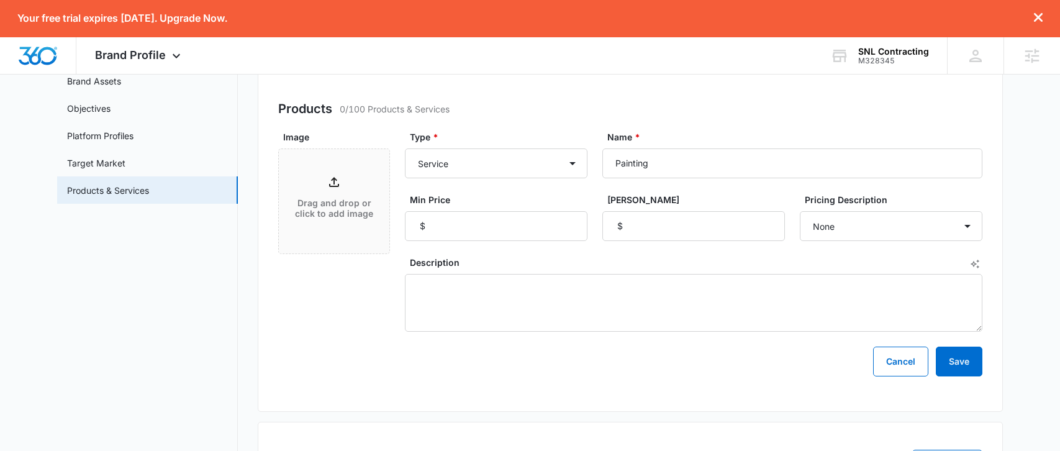
scroll to position [133, 0]
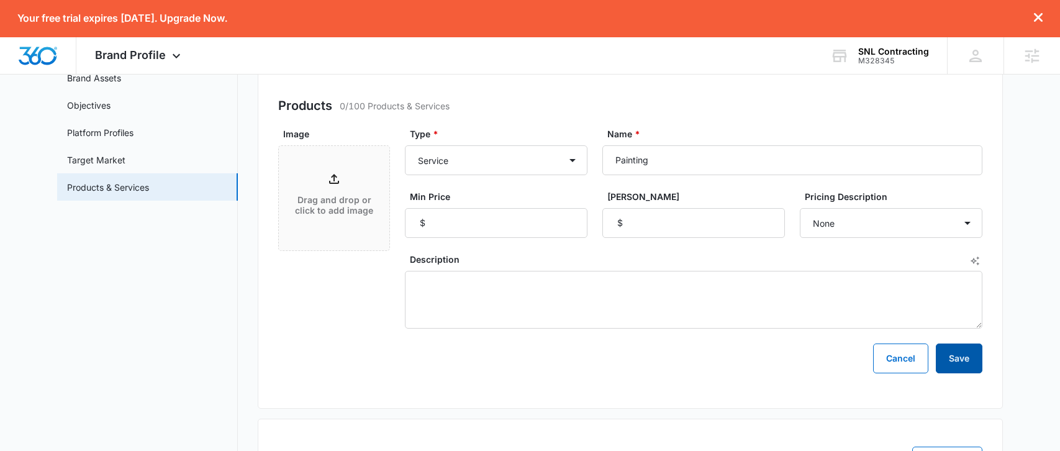
click at [974, 364] on button "Save" at bounding box center [959, 358] width 47 height 30
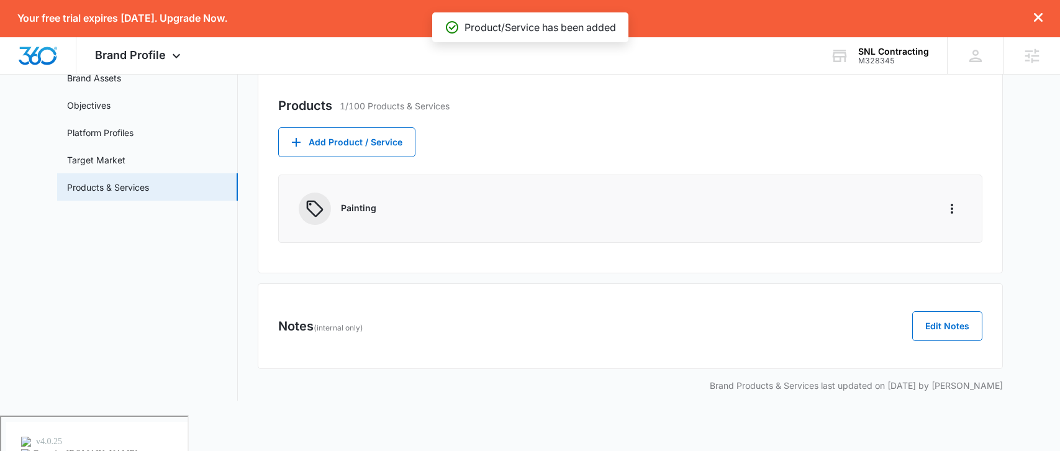
scroll to position [98, 0]
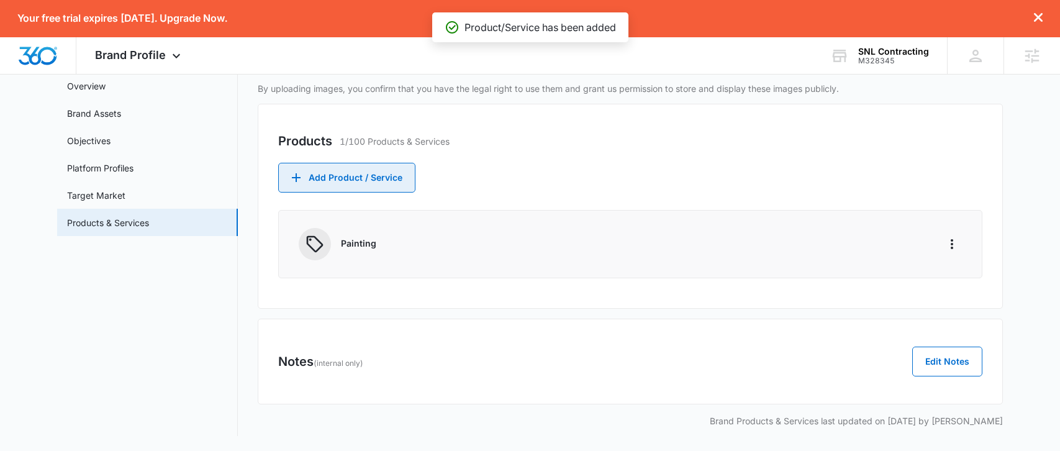
click at [373, 177] on button "Add Product / Service" at bounding box center [346, 178] width 137 height 30
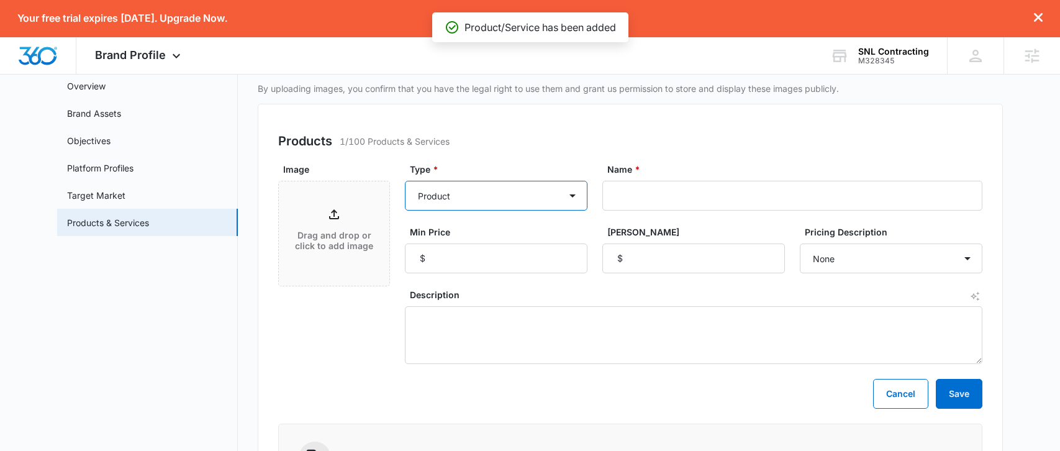
click at [498, 196] on select "Product Product category Service Service category" at bounding box center [496, 196] width 183 height 30
select select "service"
click at [405, 181] on select "Product Product category Service Service category" at bounding box center [496, 196] width 183 height 30
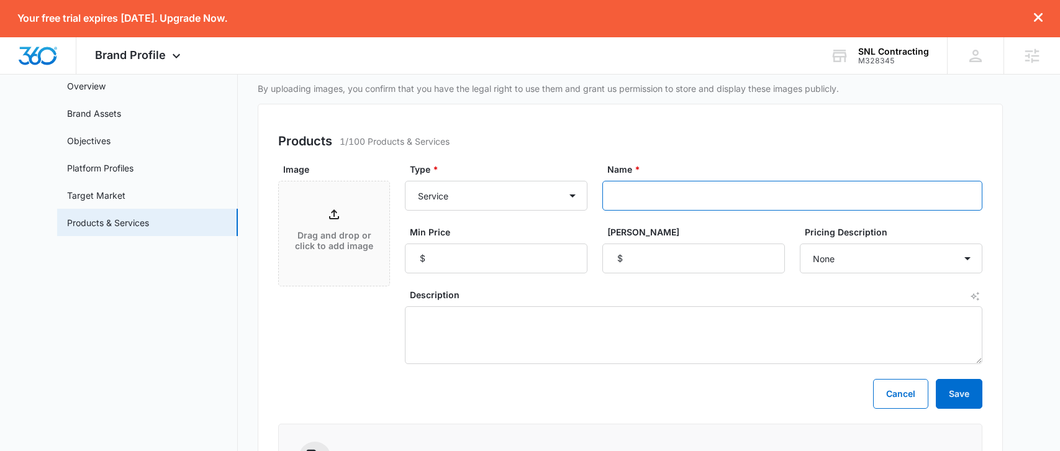
click at [627, 206] on input "Name *" at bounding box center [792, 196] width 380 height 30
type input "Roofing"
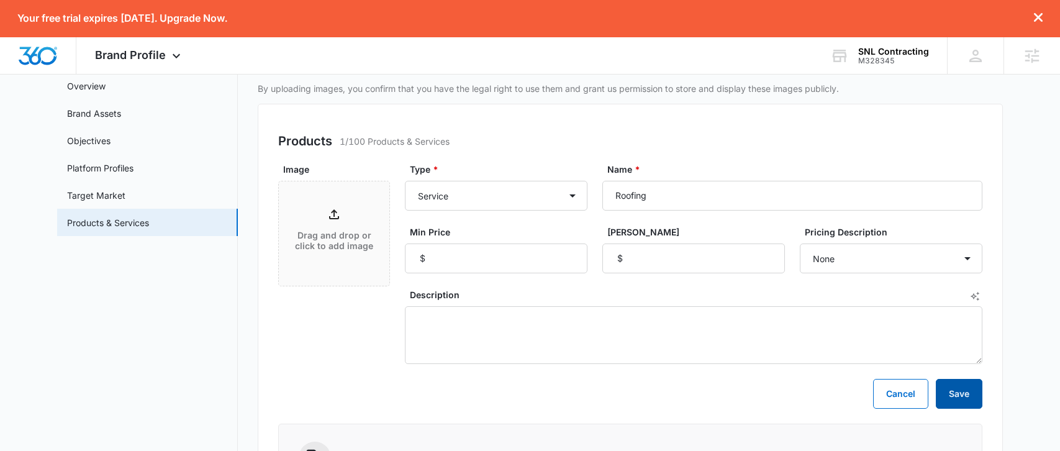
click at [960, 383] on button "Save" at bounding box center [959, 394] width 47 height 30
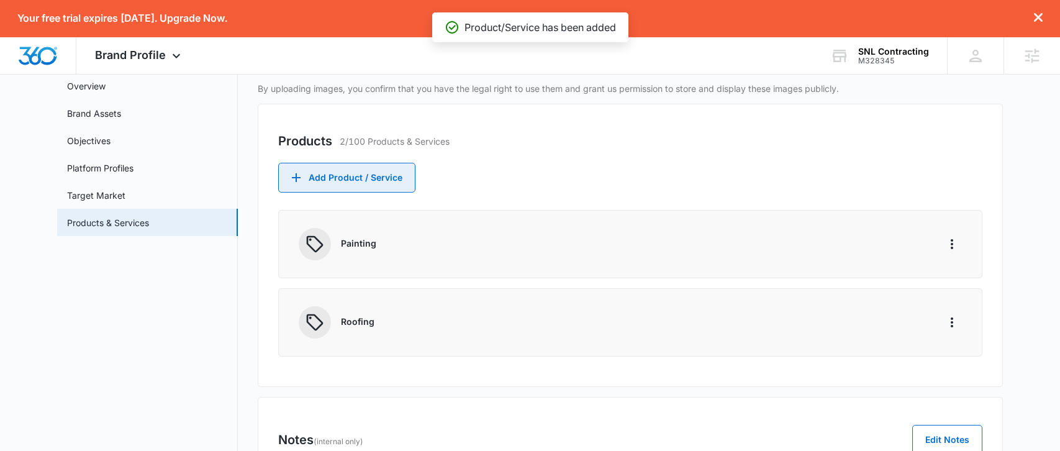
click at [372, 166] on button "Add Product / Service" at bounding box center [346, 178] width 137 height 30
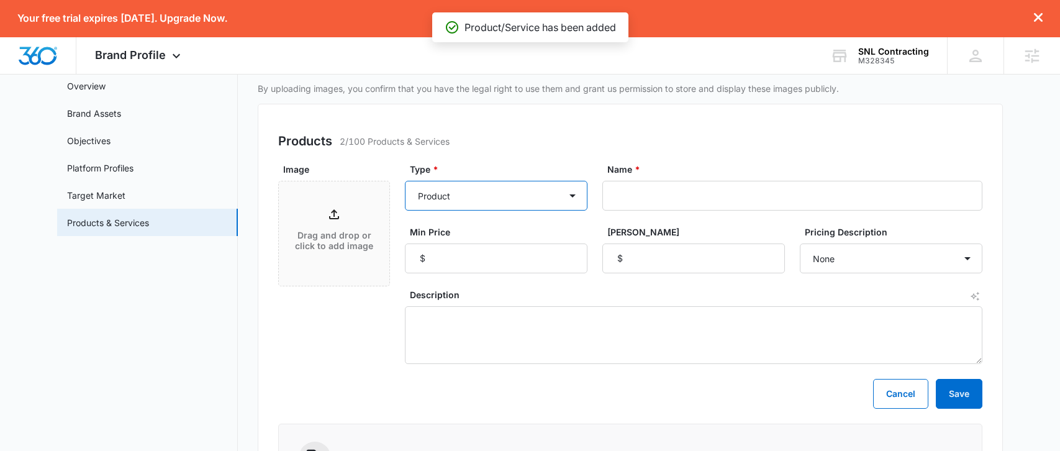
click at [517, 187] on select "Product Product category Service Service category" at bounding box center [496, 196] width 183 height 30
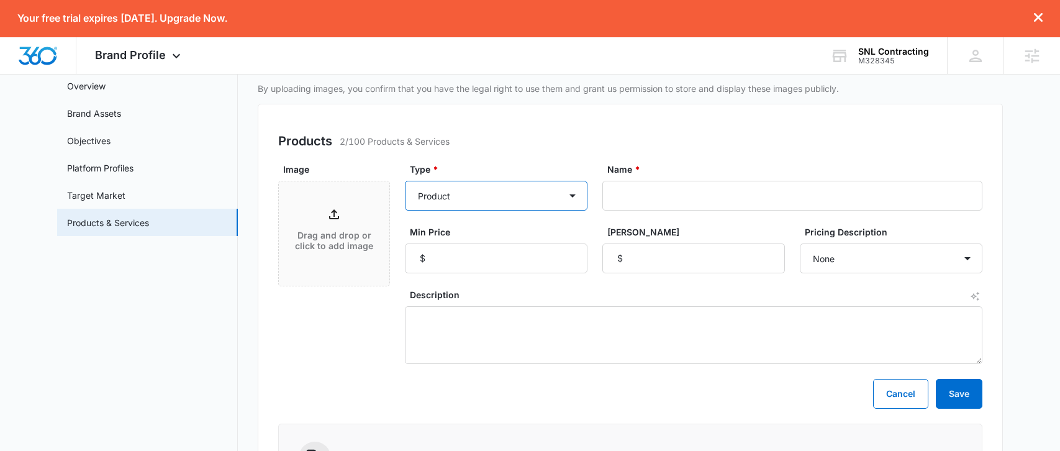
select select "service"
click at [405, 181] on select "Product Product category Service Service category" at bounding box center [496, 196] width 183 height 30
click at [623, 199] on input "Name *" at bounding box center [792, 196] width 380 height 30
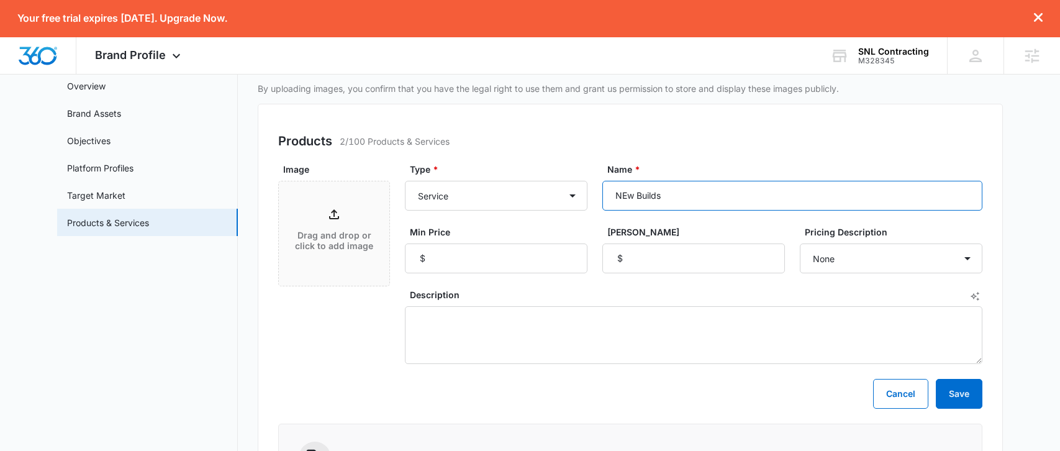
click at [628, 197] on input "NEw Builds" at bounding box center [792, 196] width 380 height 30
type input "New Builds"
click at [947, 385] on button "Save" at bounding box center [959, 394] width 47 height 30
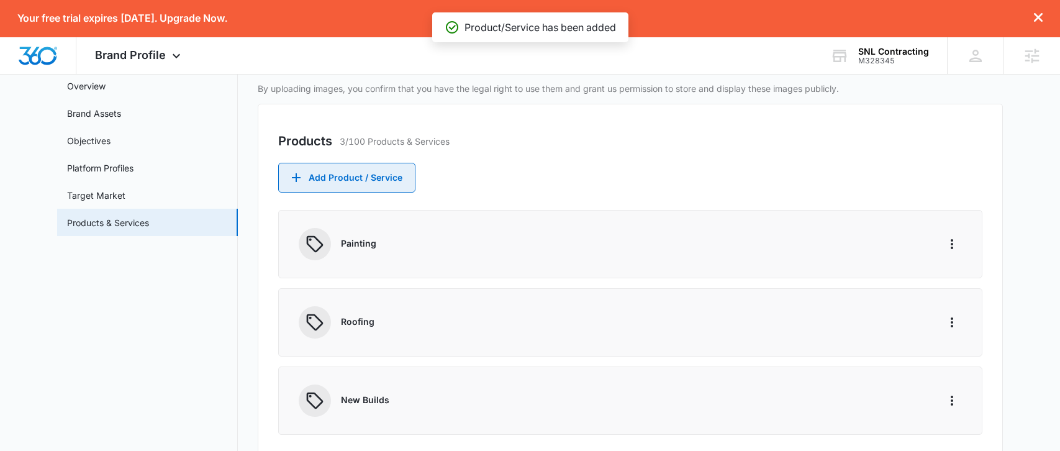
click at [404, 174] on button "Add Product / Service" at bounding box center [346, 178] width 137 height 30
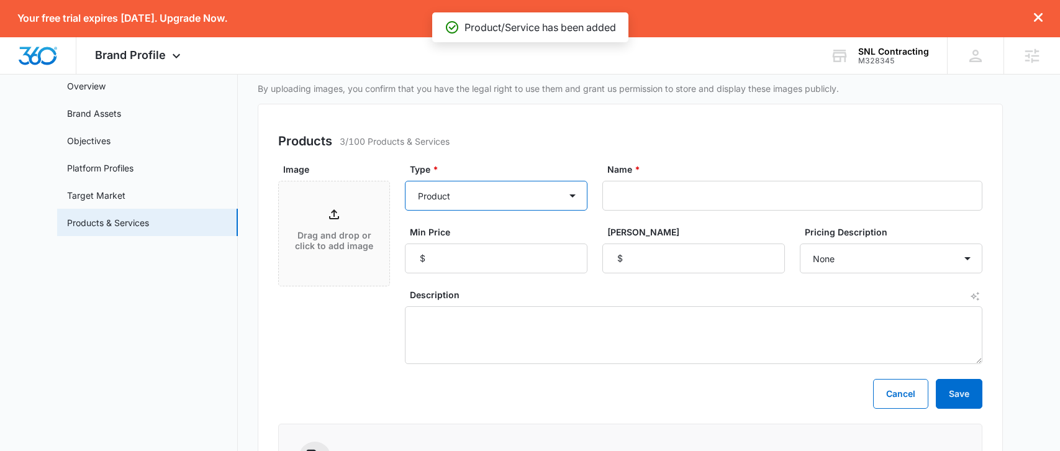
click at [564, 196] on select "Product Product category Service Service category" at bounding box center [496, 196] width 183 height 30
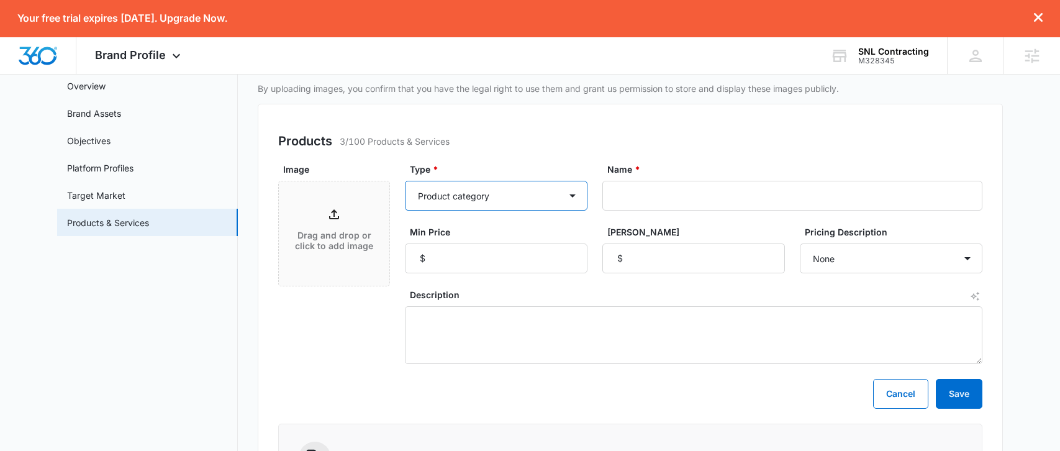
click at [405, 181] on select "Product Product category Service Service category" at bounding box center [496, 196] width 183 height 30
click at [546, 199] on select "Product Product category Service Service category" at bounding box center [496, 196] width 183 height 30
select select "service"
click at [405, 181] on select "Product Product category Service Service category" at bounding box center [496, 196] width 183 height 30
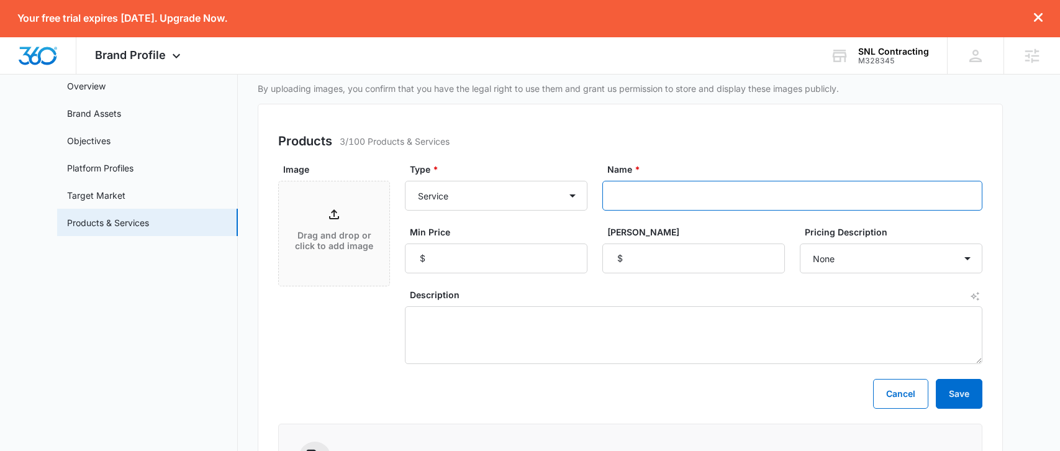
click at [634, 203] on input "Name *" at bounding box center [792, 196] width 380 height 30
type input "Renovation/Remodel"
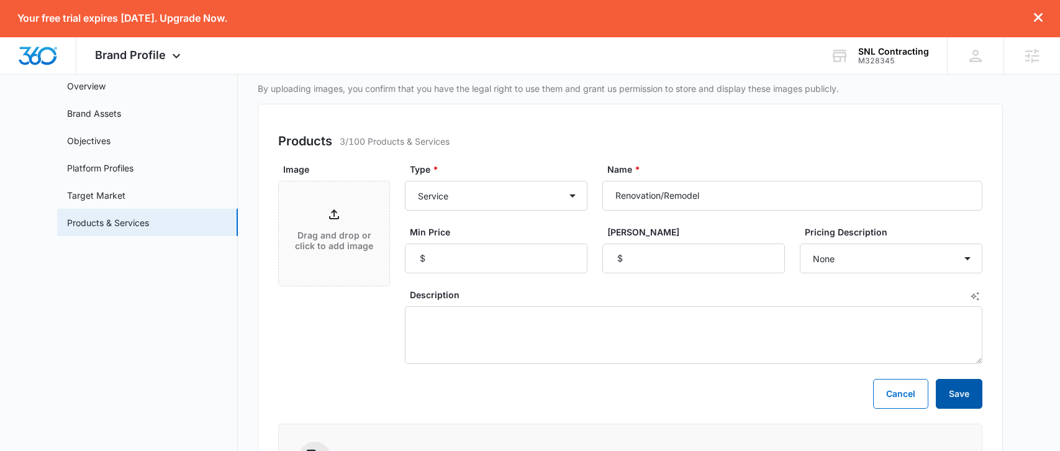
click at [962, 384] on button "Save" at bounding box center [959, 394] width 47 height 30
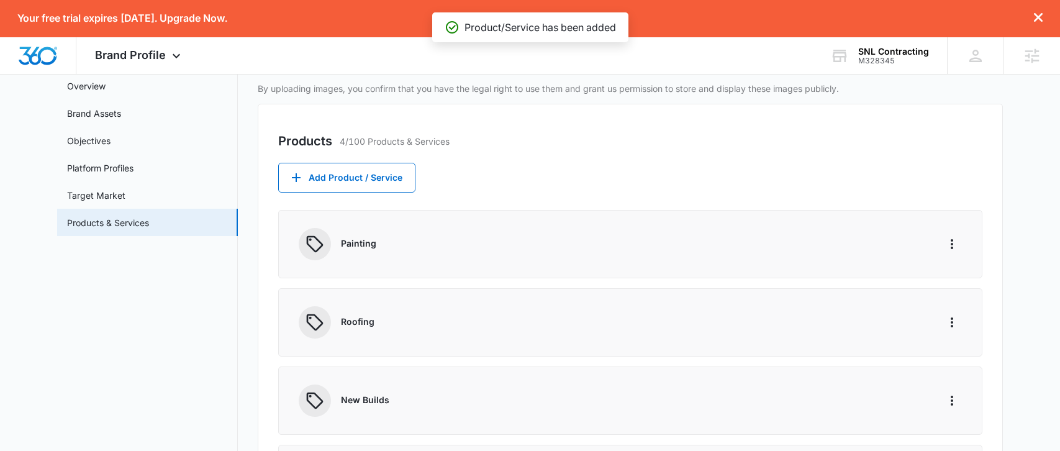
scroll to position [0, 0]
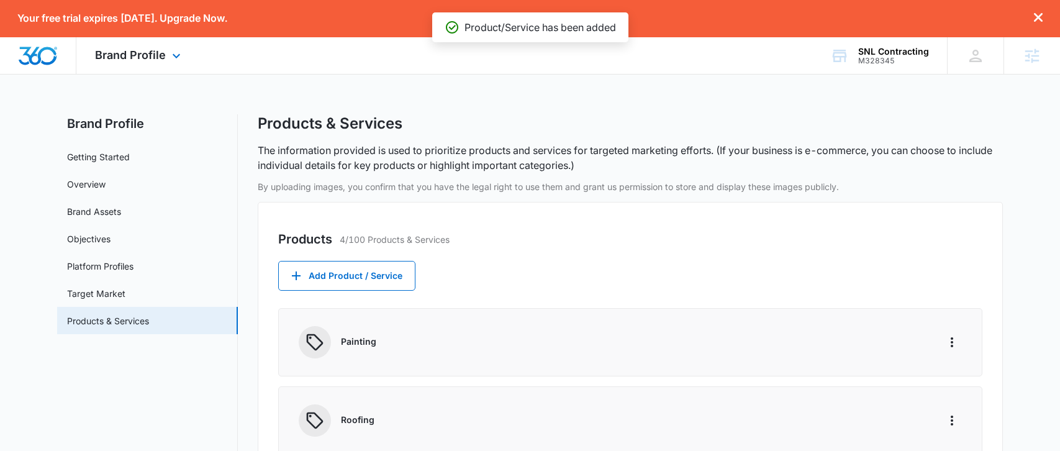
click at [166, 43] on div "Brand Profile Apps Reputation Websites Forms CRM Email Social Payments POS Cont…" at bounding box center [139, 55] width 126 height 37
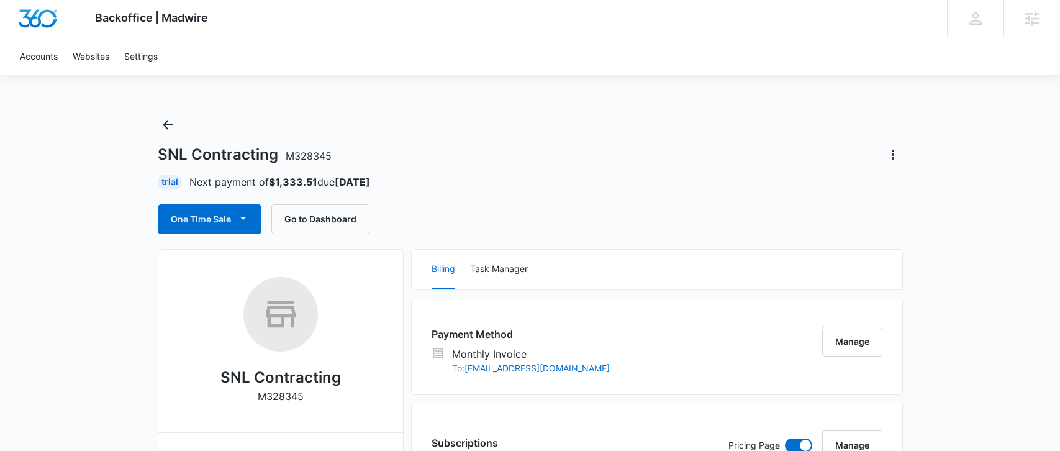
click at [635, 127] on div "SNL Contracting M328345 Trial Next payment of $1,333.51 due Nov 8 One Time Sale…" at bounding box center [530, 174] width 745 height 119
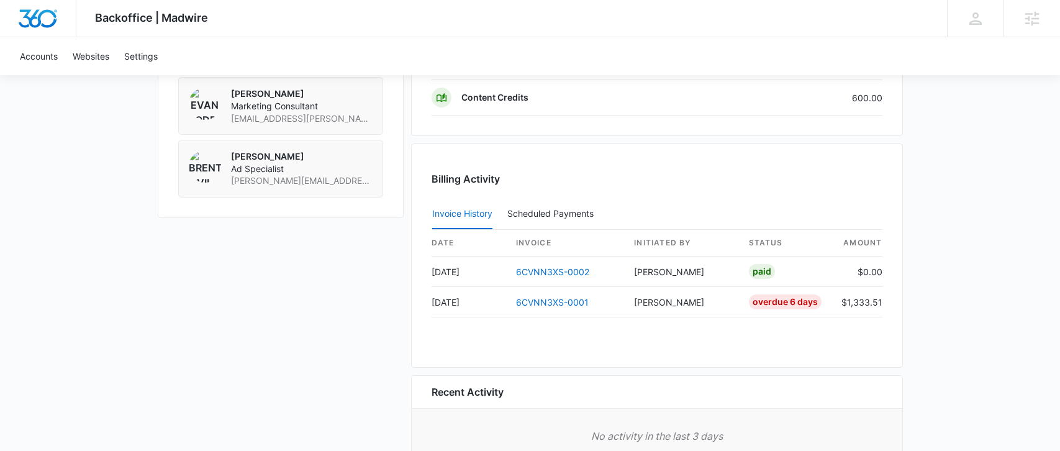
scroll to position [1181, 0]
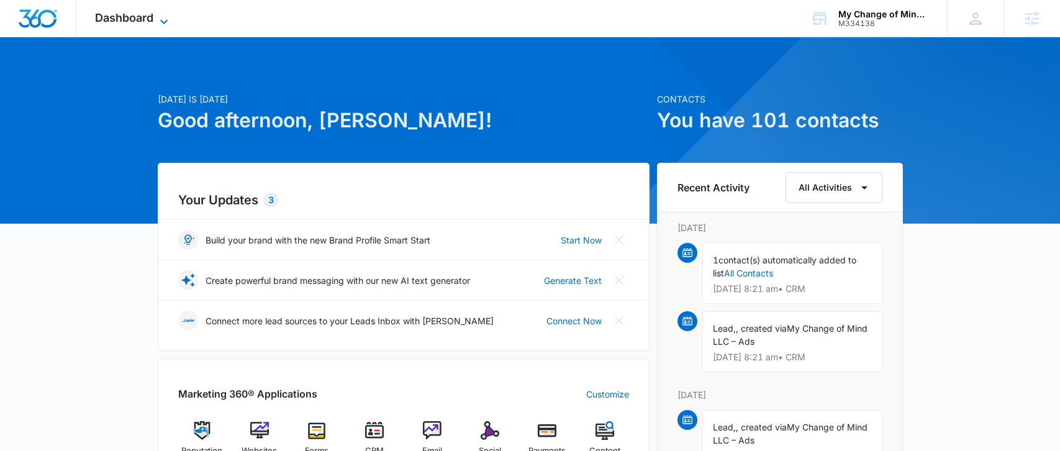
click at [149, 14] on span "Dashboard" at bounding box center [124, 17] width 58 height 13
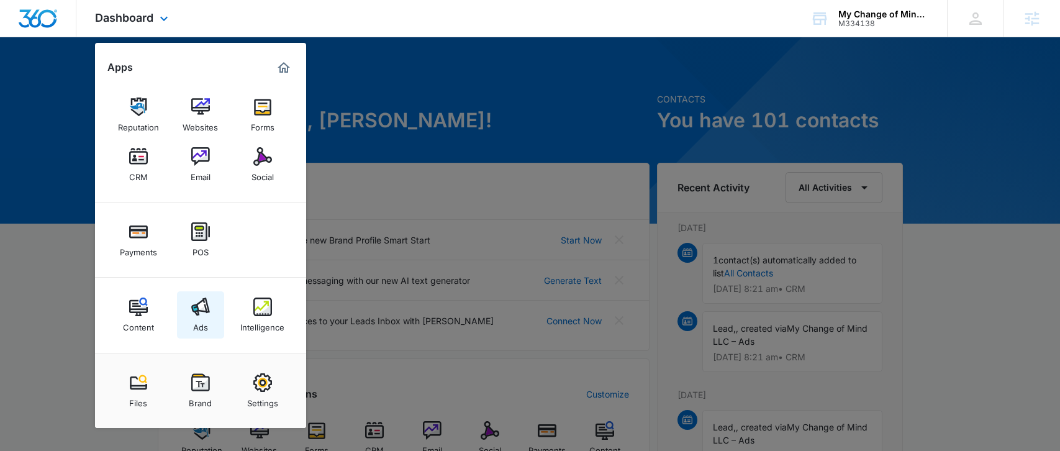
click at [207, 305] on img at bounding box center [200, 306] width 19 height 19
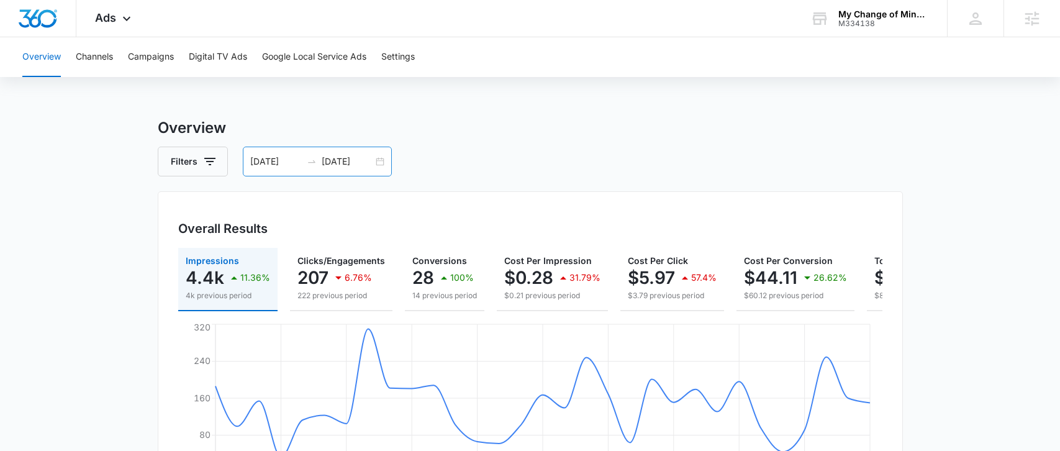
click at [377, 161] on div "09/01/2025 10/01/2025" at bounding box center [317, 162] width 149 height 30
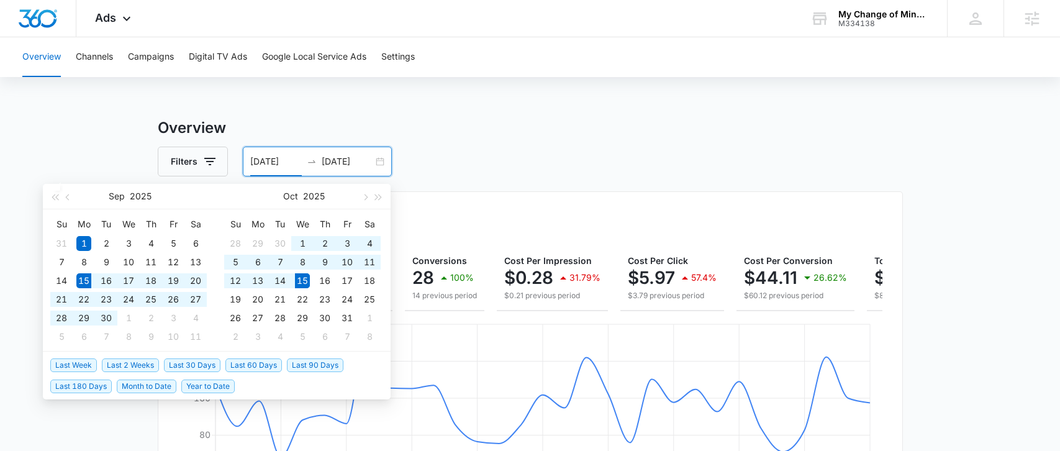
click at [204, 361] on span "Last 30 Days" at bounding box center [192, 365] width 56 height 14
type input "09/15/2025"
type input "10/15/2025"
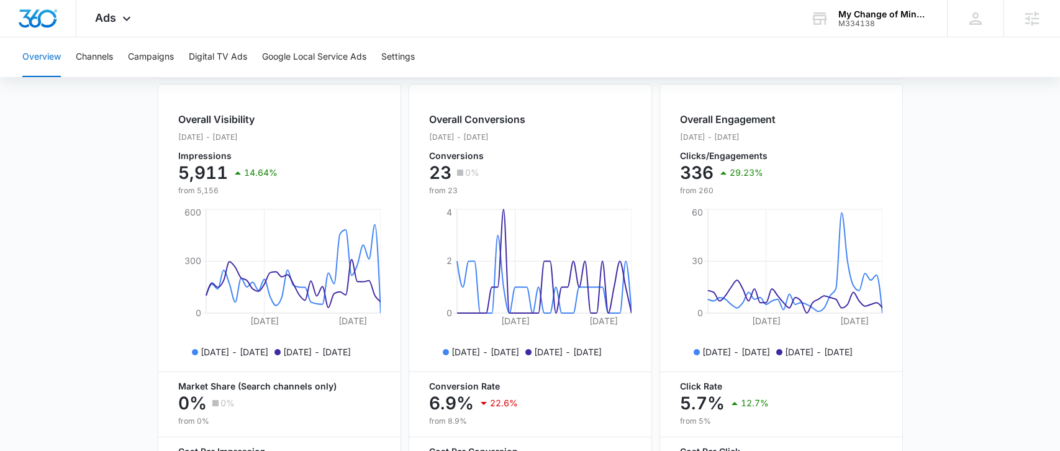
scroll to position [486, 0]
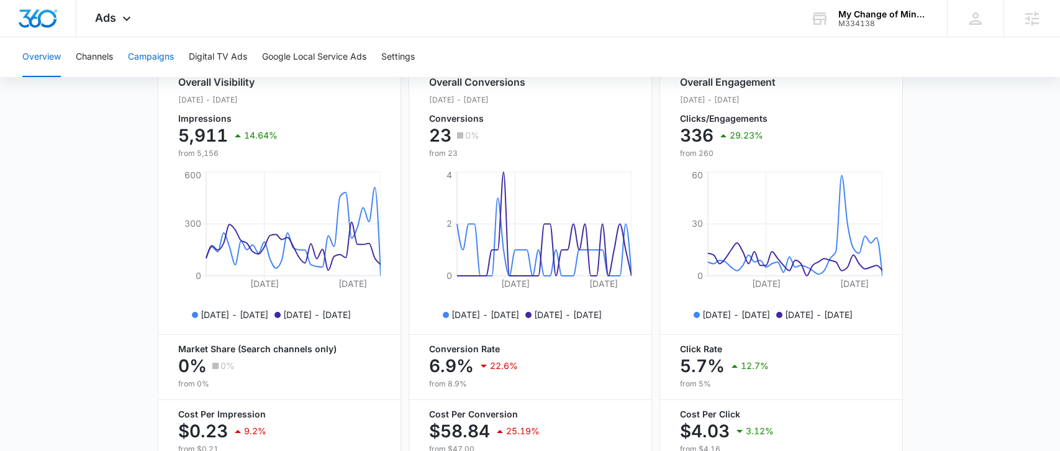
click at [136, 58] on button "Campaigns" at bounding box center [151, 57] width 46 height 40
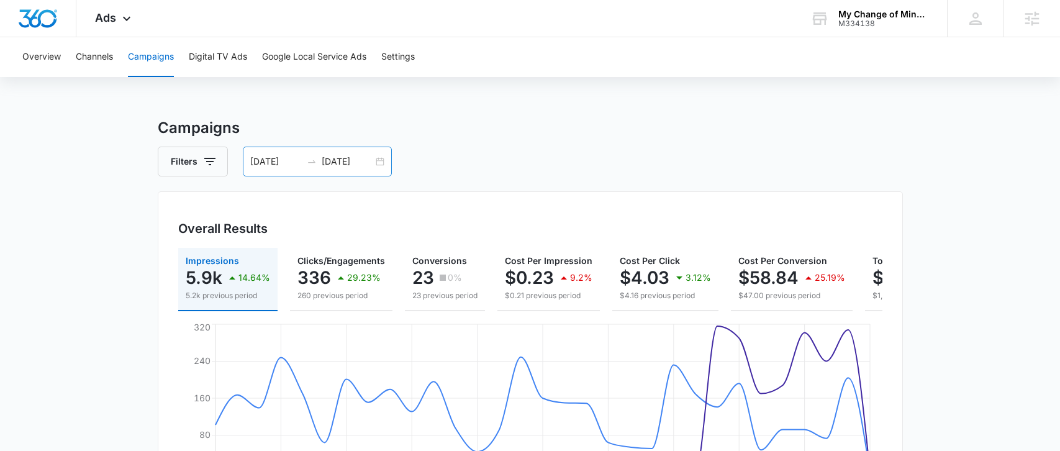
click at [382, 161] on div "09/15/2025 10/15/2025" at bounding box center [317, 162] width 149 height 30
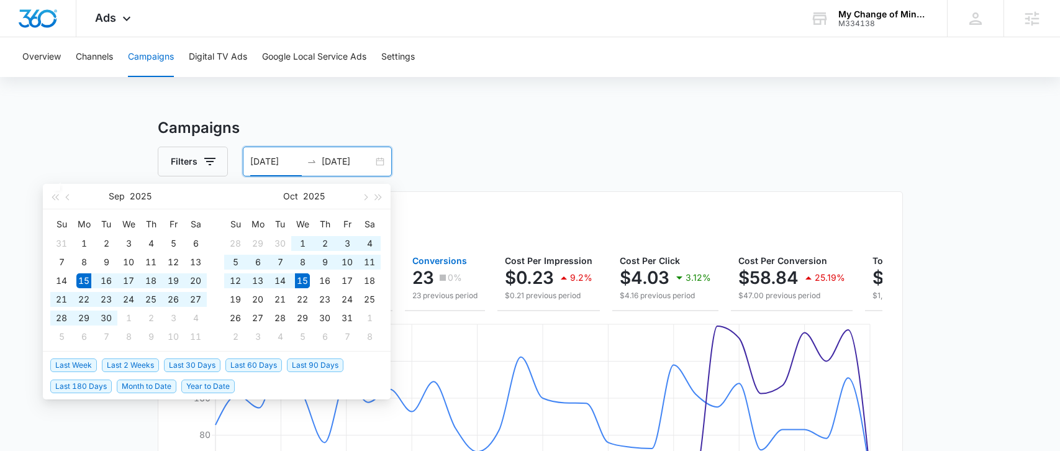
click at [430, 261] on span "Conversions" at bounding box center [439, 260] width 55 height 11
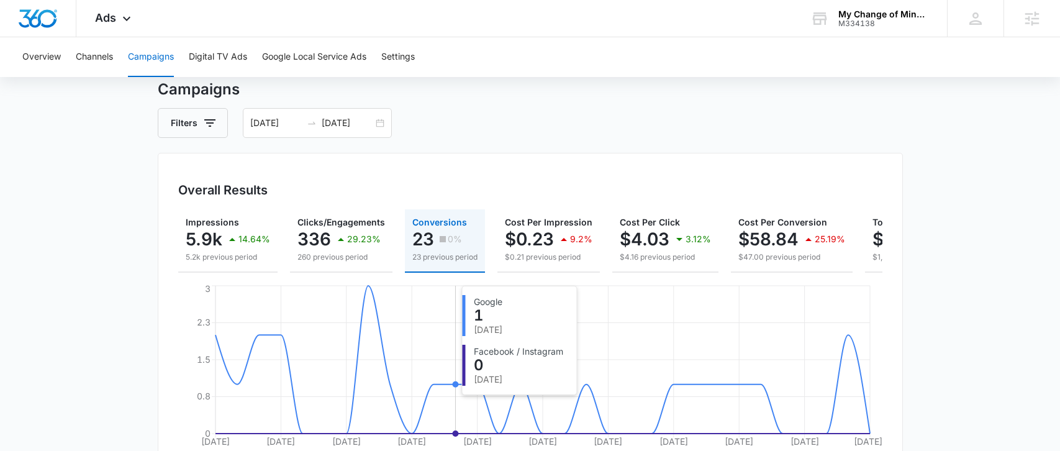
scroll to position [37, 0]
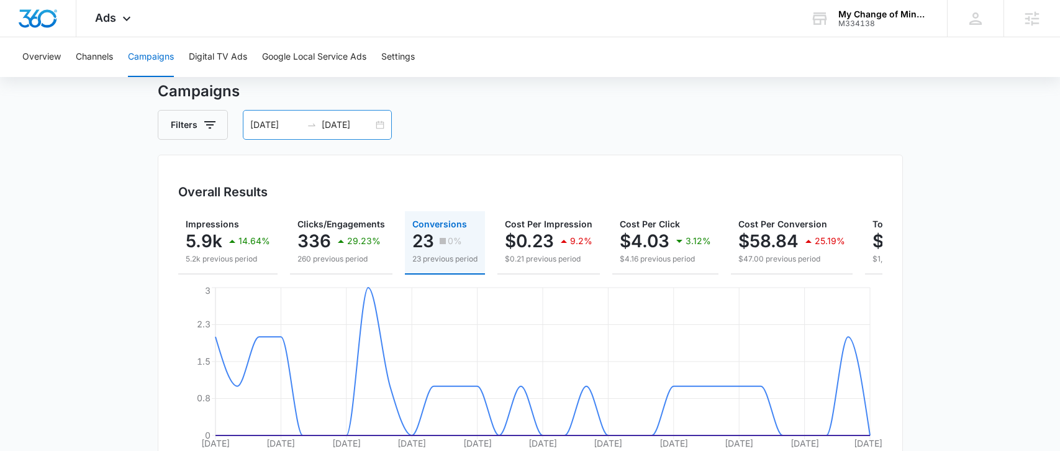
click at [379, 125] on div "09/15/2025 10/15/2025" at bounding box center [317, 125] width 149 height 30
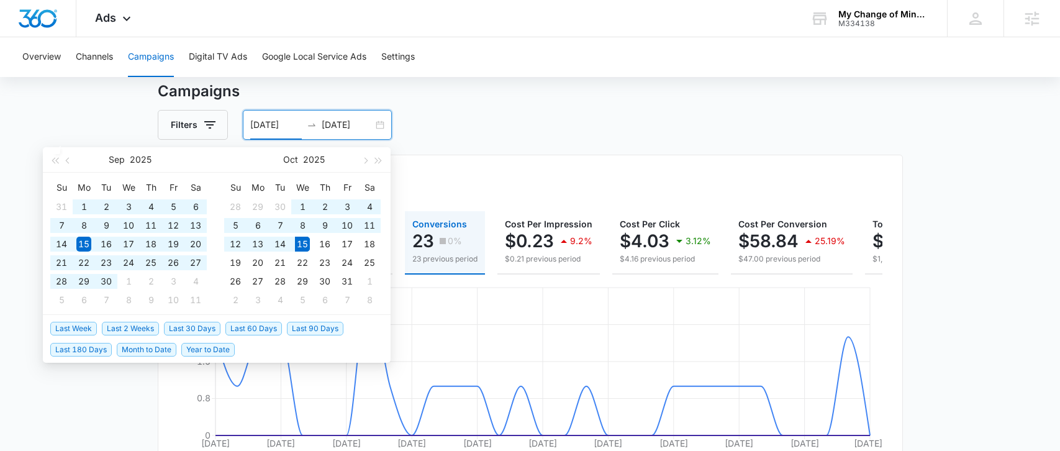
click at [246, 327] on span "Last 60 Days" at bounding box center [253, 329] width 56 height 14
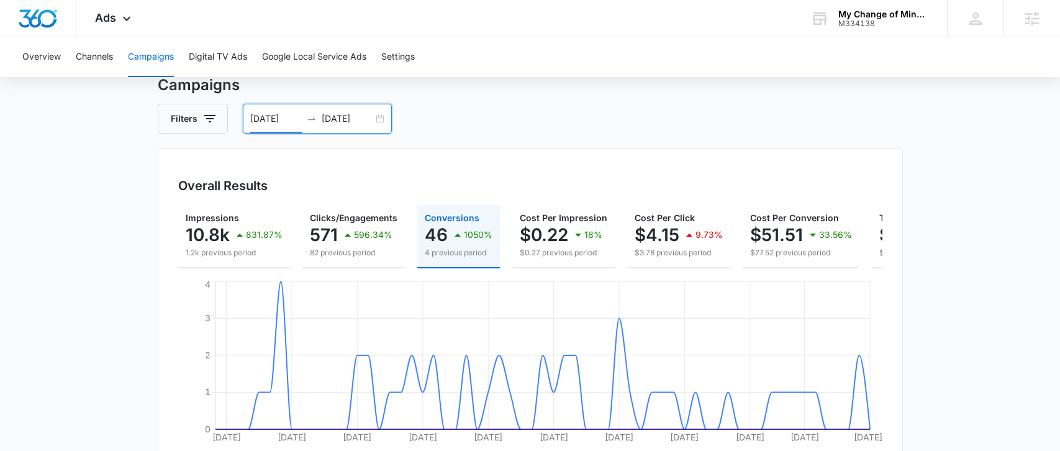
scroll to position [34, 0]
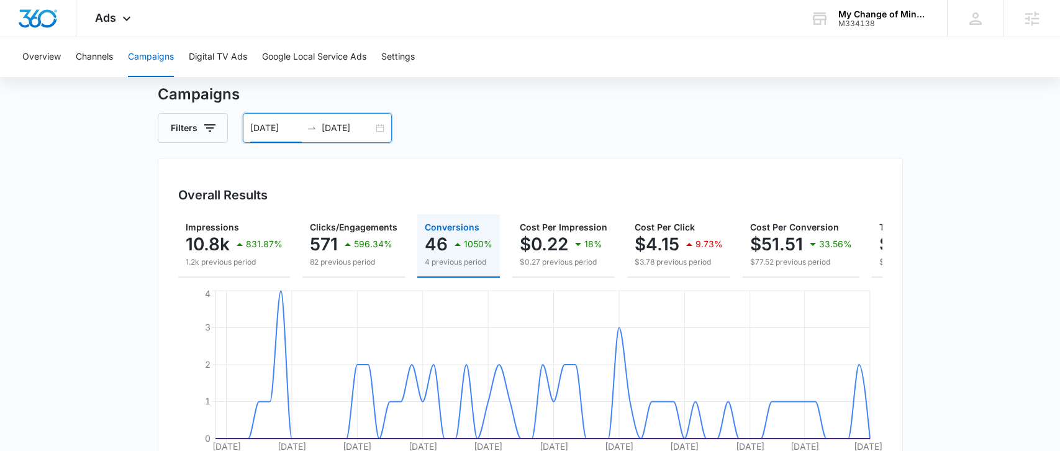
click at [381, 129] on div "08/16/2025 10/15/2025" at bounding box center [317, 128] width 149 height 30
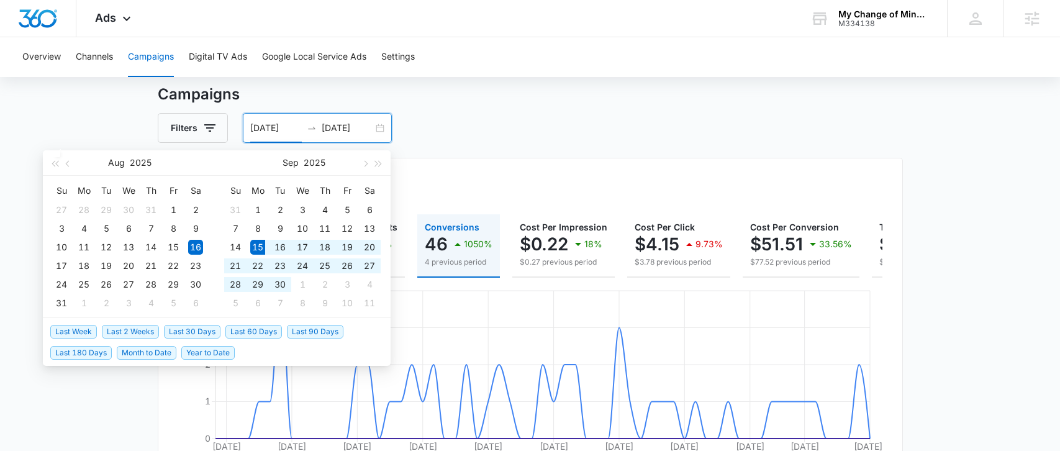
click at [193, 326] on span "Last 30 Days" at bounding box center [192, 332] width 56 height 14
type input "09/15/2025"
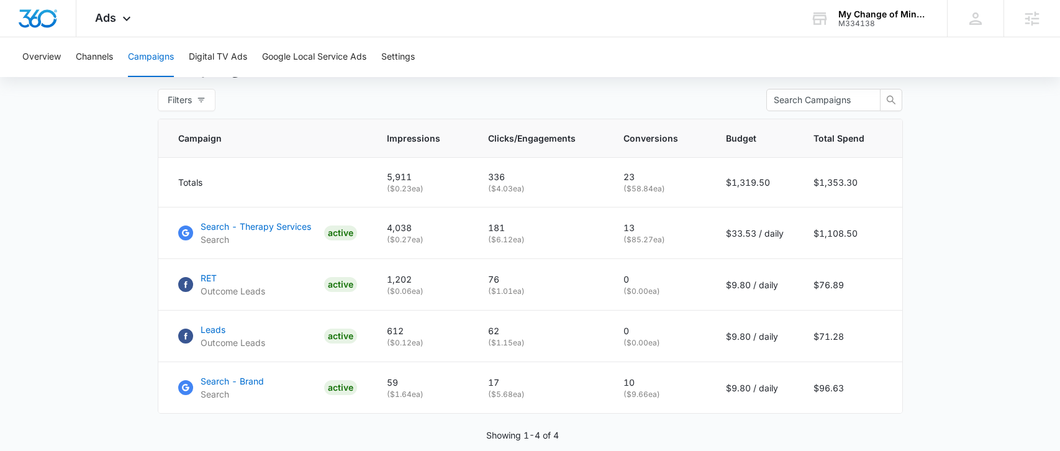
scroll to position [487, 0]
click at [828, 17] on icon at bounding box center [819, 18] width 19 height 19
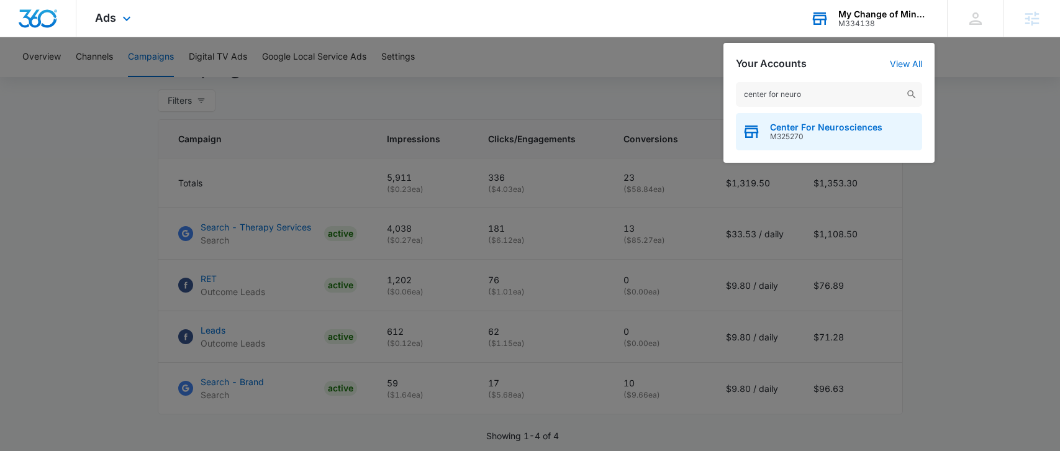
type input "center for neuro"
click at [798, 131] on span "Center For Neurosciences" at bounding box center [826, 127] width 112 height 10
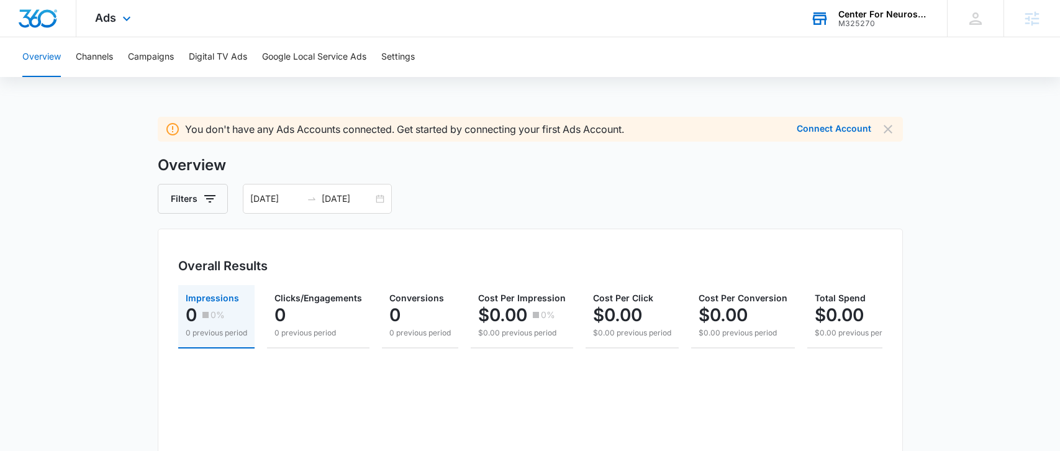
click at [102, 30] on div "Ads Apps Reputation Forms CRM Email Social Payments POS Content Ads Intelligenc…" at bounding box center [114, 18] width 76 height 37
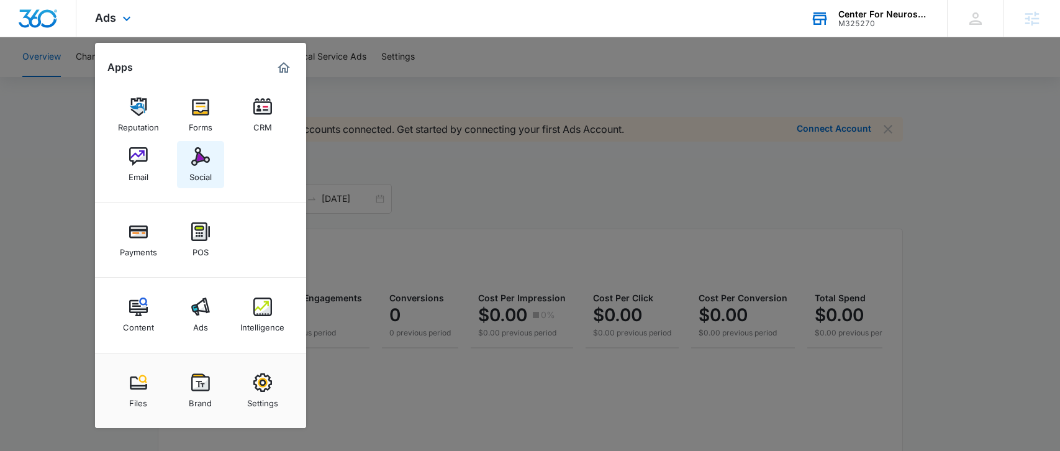
click at [205, 175] on div "Social" at bounding box center [200, 174] width 22 height 16
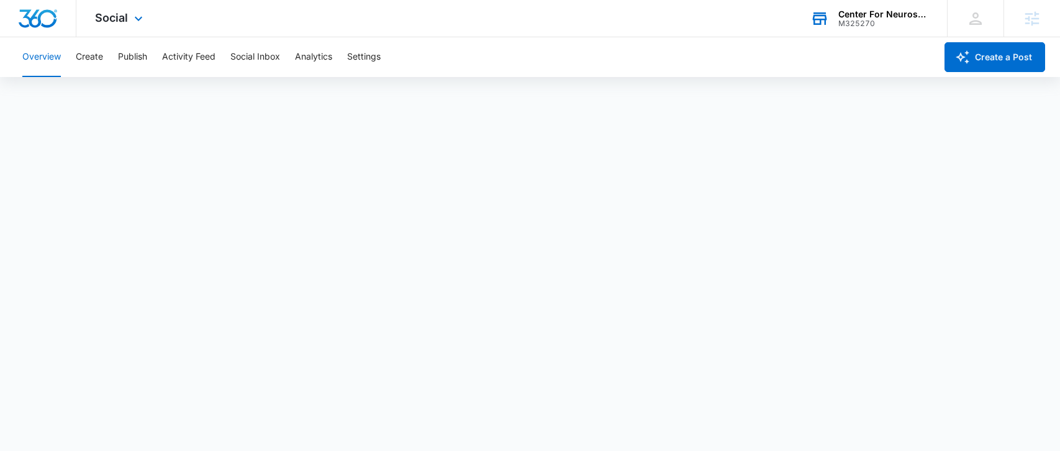
scroll to position [3, 0]
